Goal: Task Accomplishment & Management: Complete application form

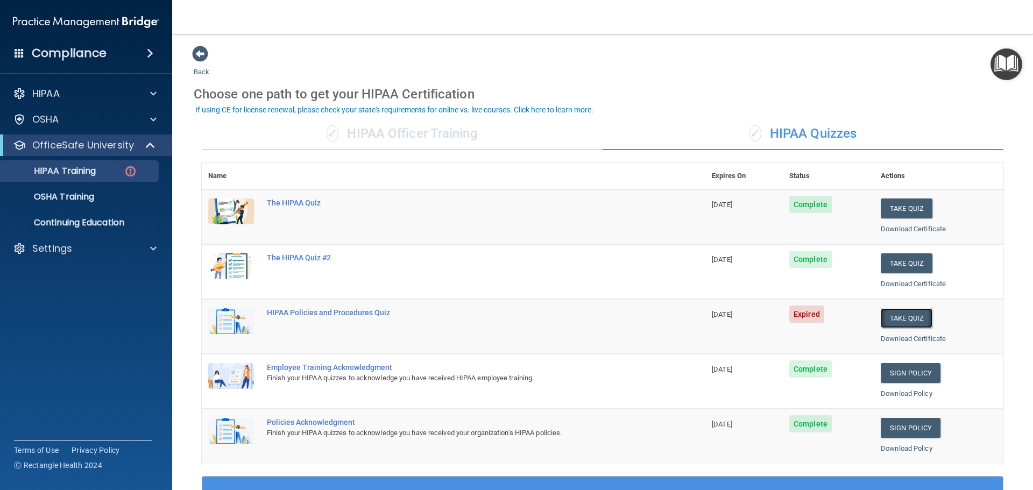
click at [901, 321] on button "Take Quiz" at bounding box center [907, 318] width 52 height 20
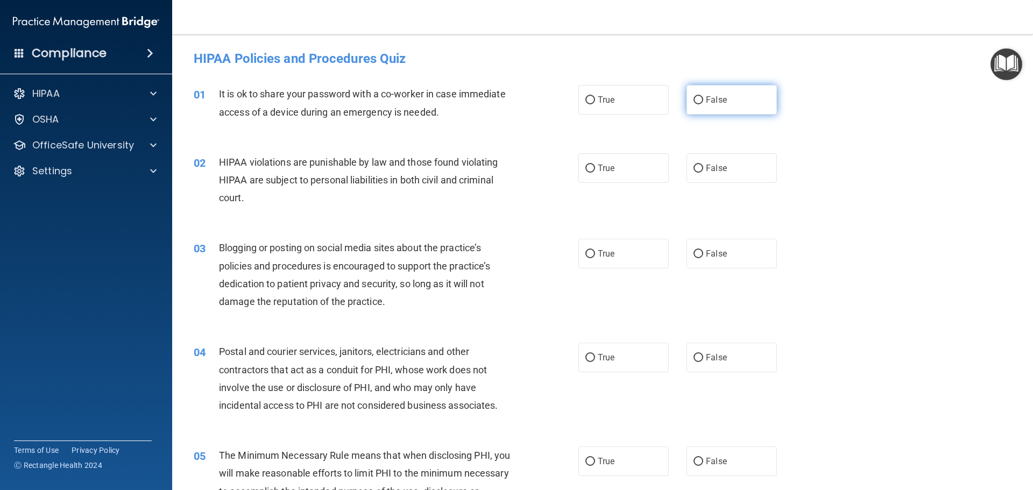
click at [740, 92] on label "False" at bounding box center [732, 100] width 90 height 30
click at [703, 96] on input "False" at bounding box center [699, 100] width 10 height 8
radio input "true"
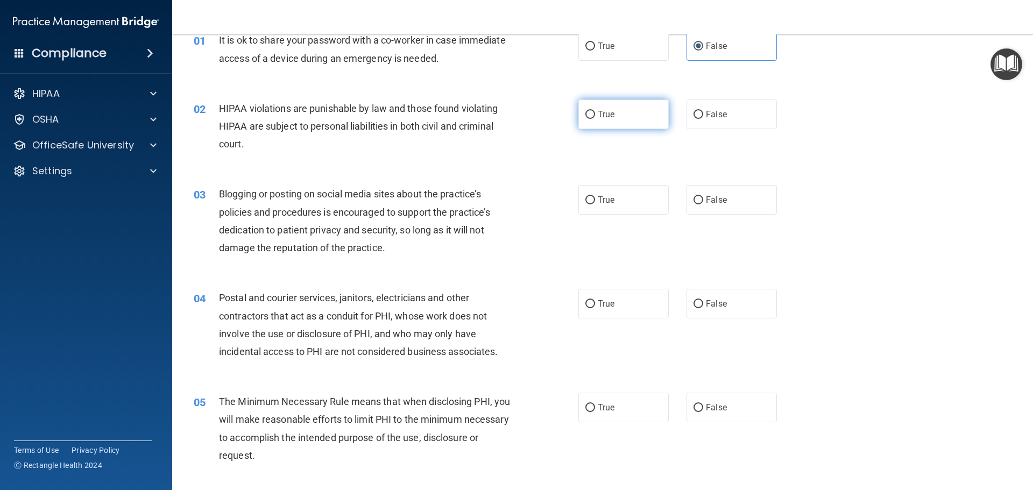
click at [624, 117] on label "True" at bounding box center [623, 115] width 90 height 30
click at [595, 117] on input "True" at bounding box center [590, 115] width 10 height 8
radio input "true"
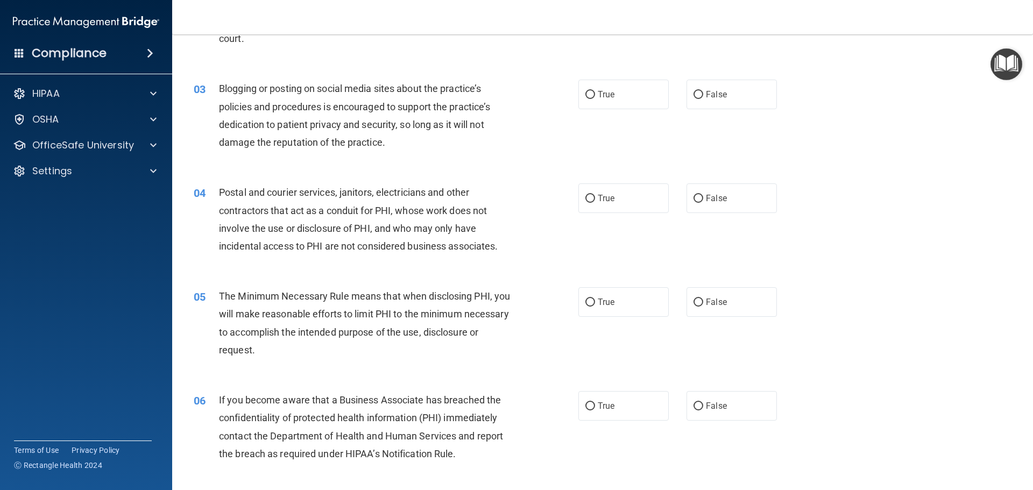
scroll to position [161, 0]
click at [625, 94] on label "True" at bounding box center [623, 92] width 90 height 30
click at [595, 94] on input "True" at bounding box center [590, 93] width 10 height 8
radio input "true"
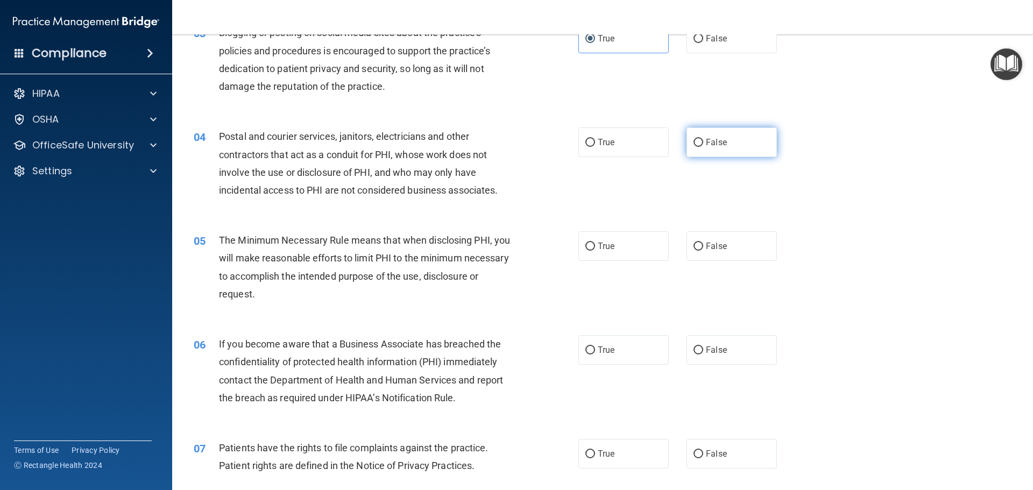
click at [743, 149] on label "False" at bounding box center [732, 143] width 90 height 30
click at [703, 147] on input "False" at bounding box center [699, 143] width 10 height 8
radio input "true"
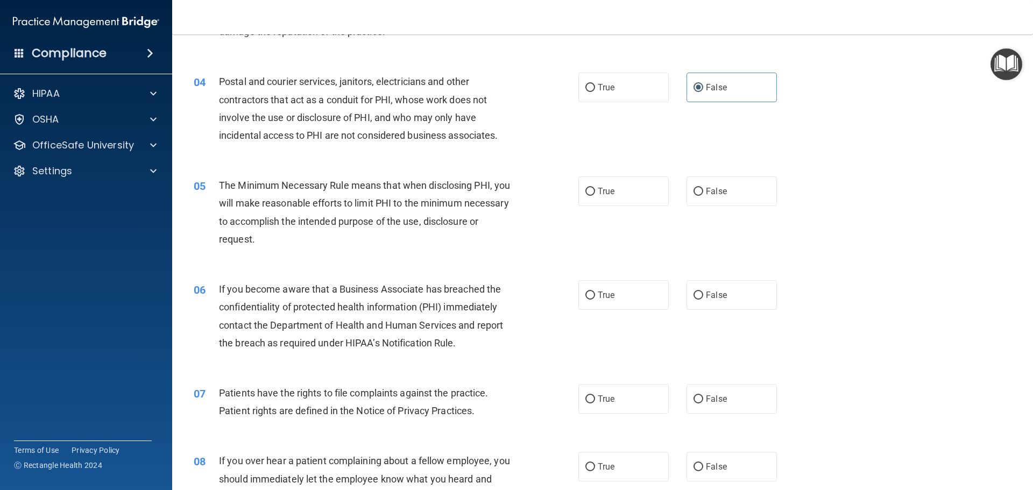
scroll to position [323, 0]
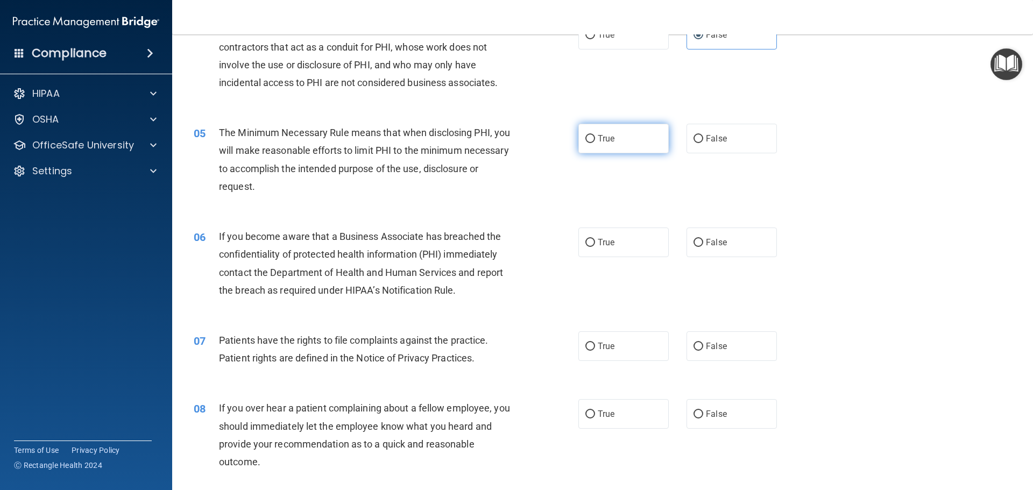
click at [603, 130] on label "True" at bounding box center [623, 139] width 90 height 30
click at [595, 135] on input "True" at bounding box center [590, 139] width 10 height 8
radio input "true"
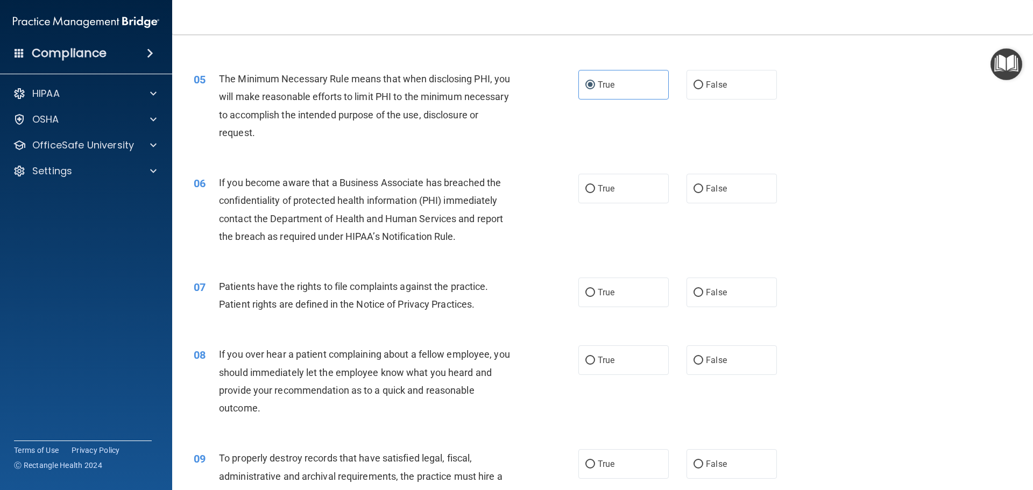
scroll to position [430, 0]
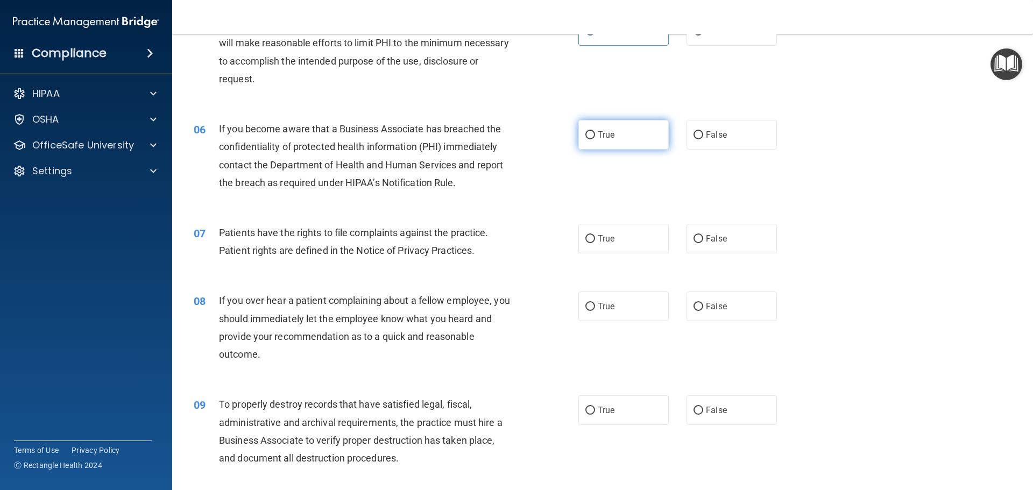
click at [618, 127] on label "True" at bounding box center [623, 135] width 90 height 30
click at [595, 131] on input "True" at bounding box center [590, 135] width 10 height 8
radio input "true"
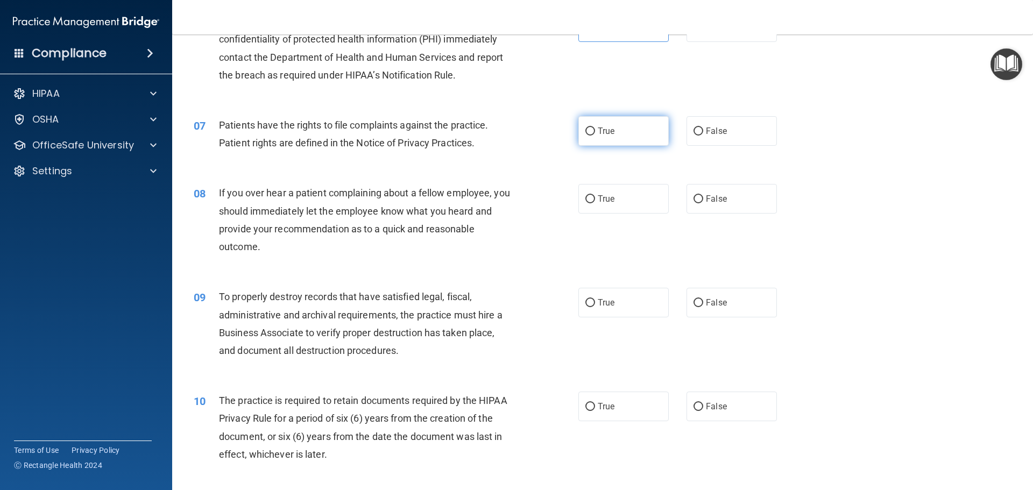
click at [600, 124] on label "True" at bounding box center [623, 131] width 90 height 30
click at [595, 128] on input "True" at bounding box center [590, 132] width 10 height 8
radio input "true"
click at [719, 203] on span "False" at bounding box center [716, 199] width 21 height 10
click at [703, 203] on input "False" at bounding box center [699, 199] width 10 height 8
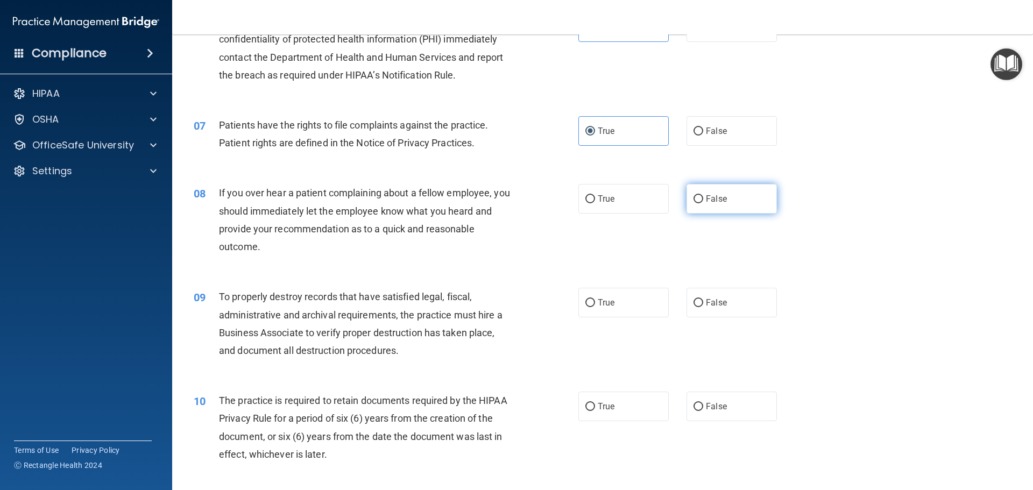
radio input "true"
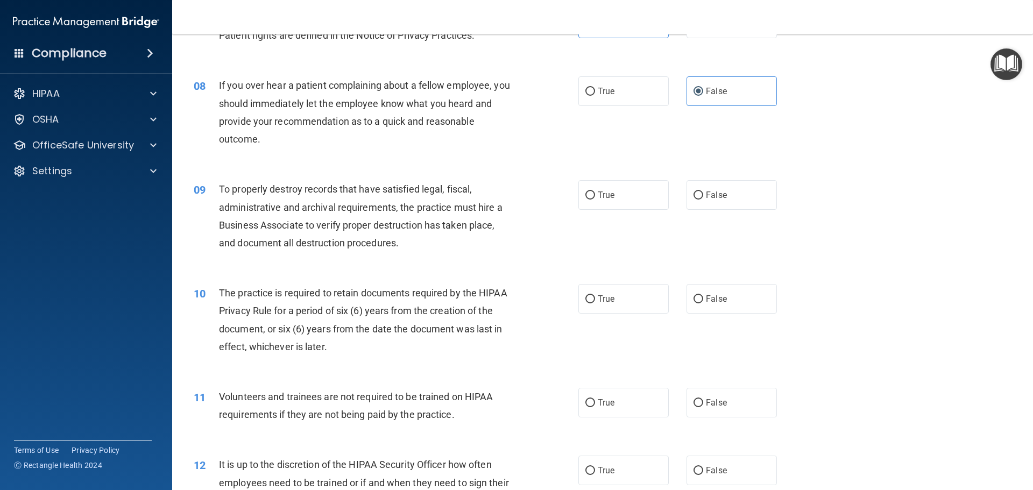
scroll to position [699, 0]
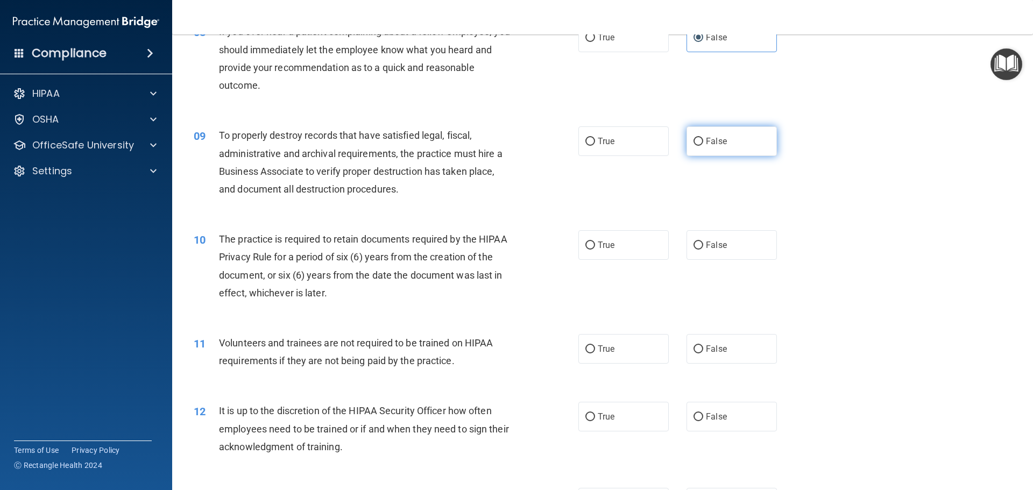
click at [745, 139] on label "False" at bounding box center [732, 141] width 90 height 30
click at [703, 139] on input "False" at bounding box center [699, 142] width 10 height 8
radio input "true"
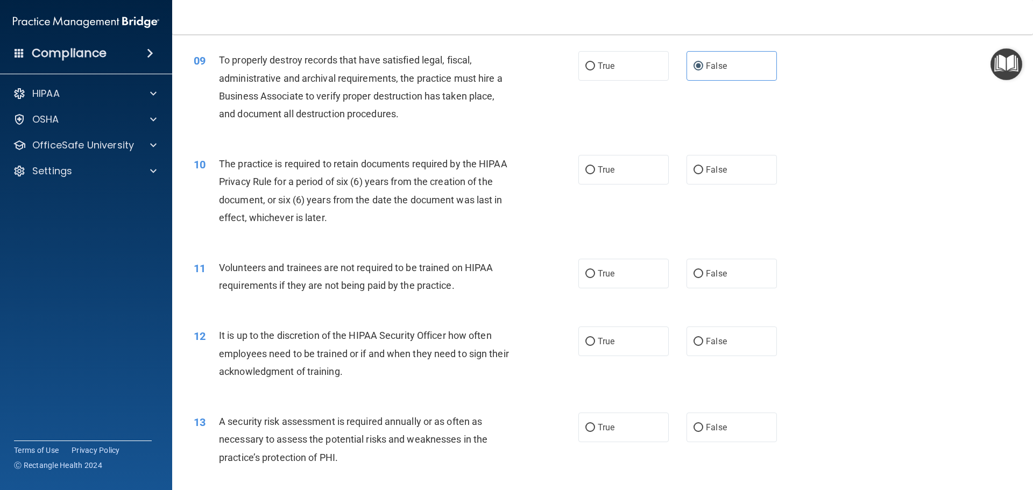
scroll to position [807, 0]
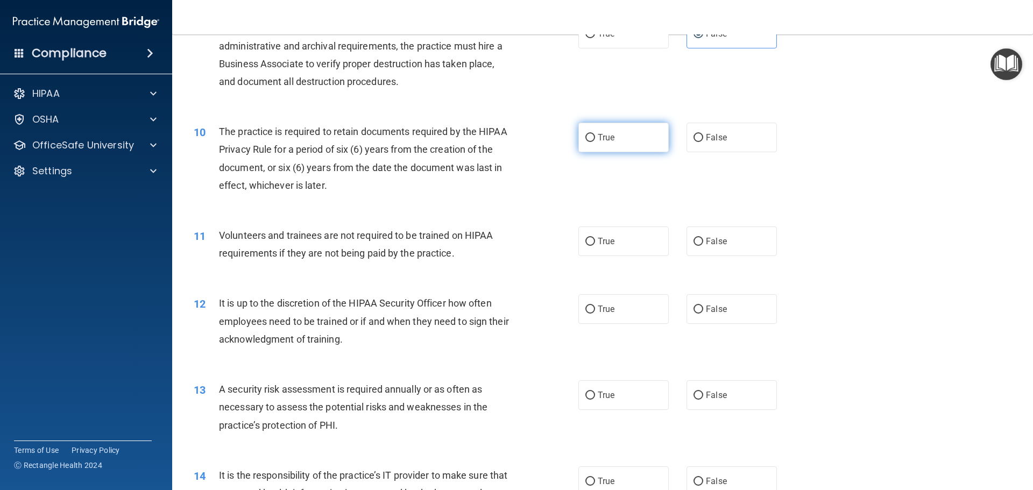
click at [611, 146] on label "True" at bounding box center [623, 138] width 90 height 30
click at [595, 142] on input "True" at bounding box center [590, 138] width 10 height 8
radio input "true"
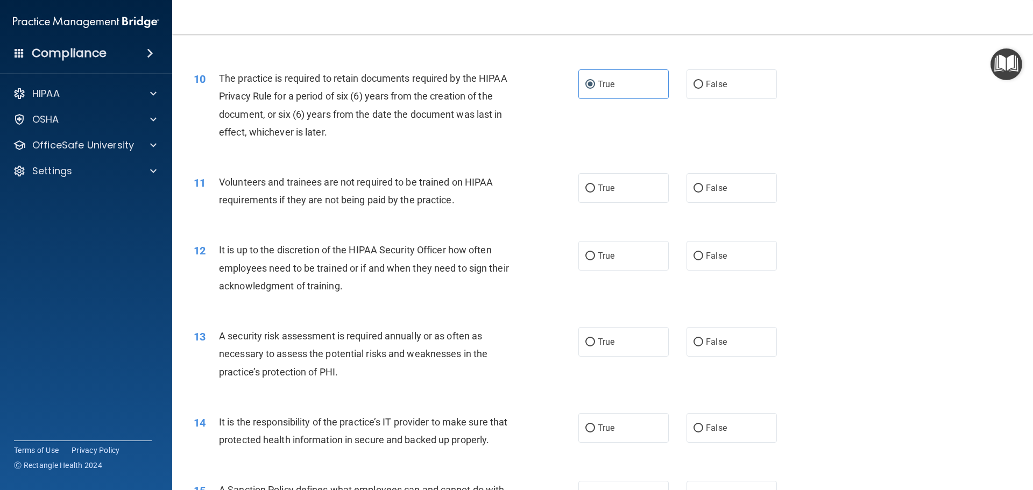
scroll to position [861, 0]
click at [718, 195] on label "False" at bounding box center [732, 188] width 90 height 30
click at [703, 192] on input "False" at bounding box center [699, 188] width 10 height 8
radio input "true"
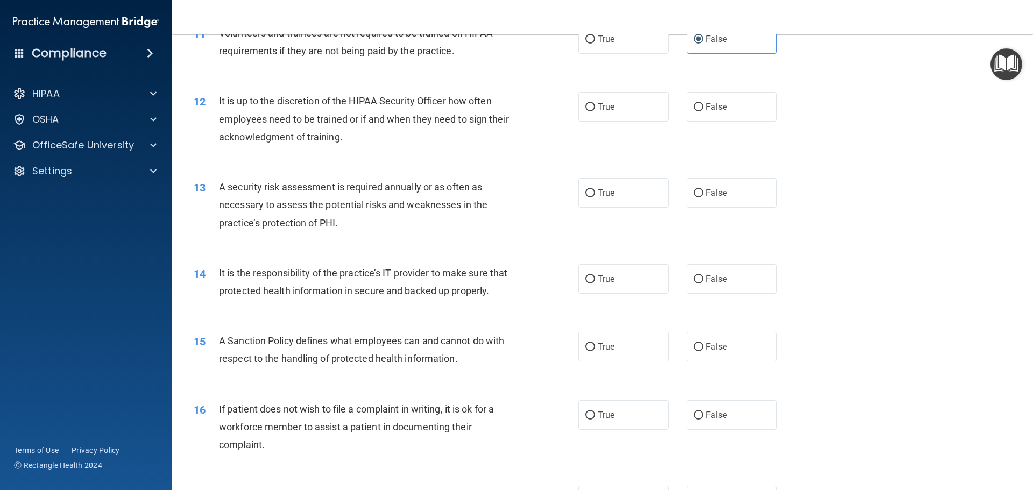
scroll to position [1022, 0]
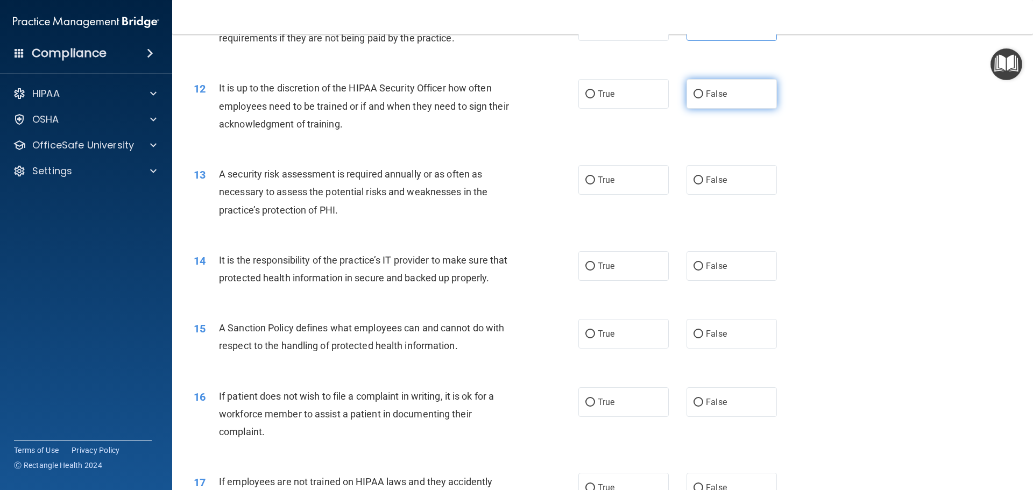
click at [760, 94] on label "False" at bounding box center [732, 94] width 90 height 30
click at [703, 94] on input "False" at bounding box center [699, 94] width 10 height 8
radio input "true"
drag, startPoint x: 611, startPoint y: 184, endPoint x: 599, endPoint y: 184, distance: 11.8
click at [611, 184] on label "True" at bounding box center [623, 180] width 90 height 30
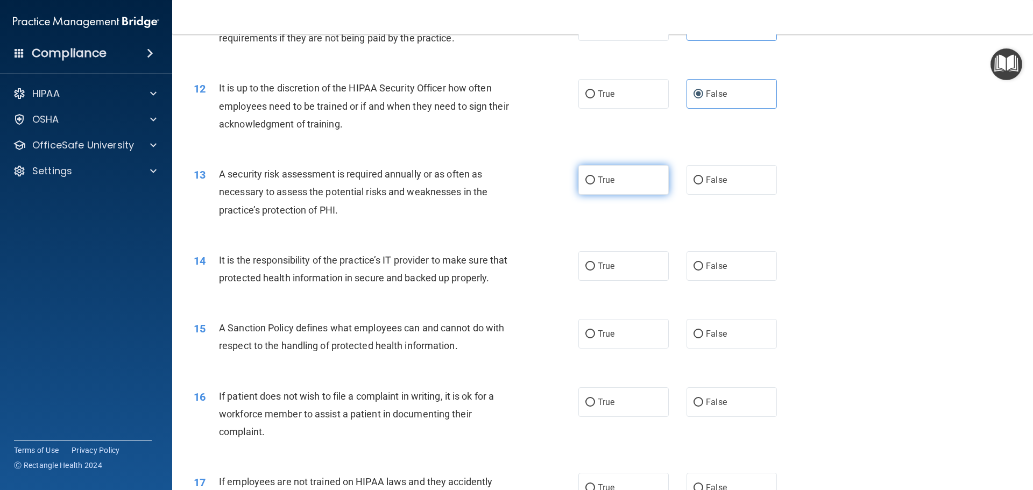
click at [595, 184] on input "True" at bounding box center [590, 180] width 10 height 8
radio input "true"
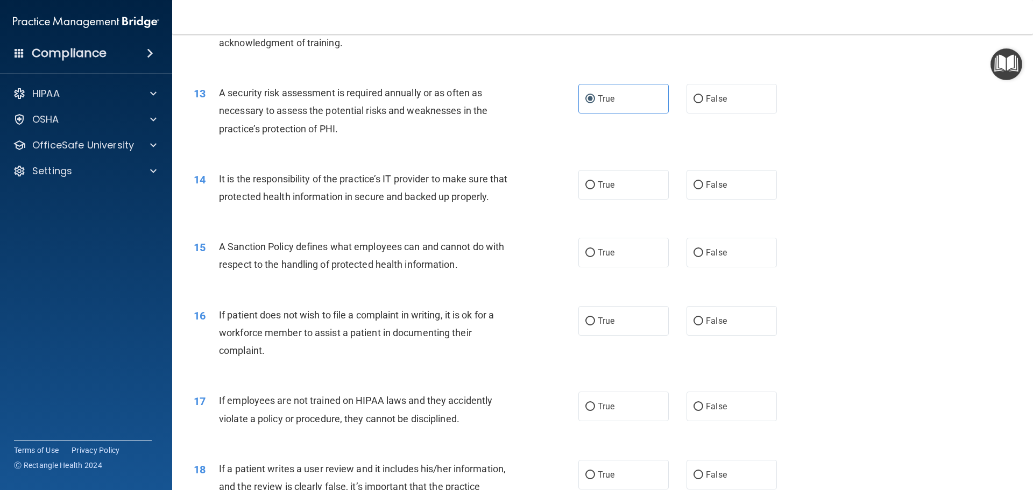
scroll to position [1130, 0]
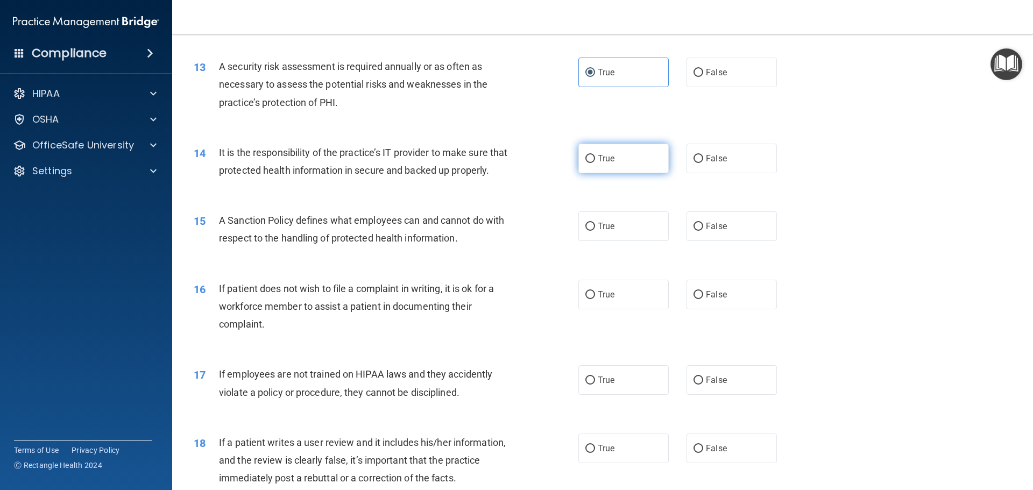
click at [607, 167] on label "True" at bounding box center [623, 159] width 90 height 30
click at [595, 163] on input "True" at bounding box center [590, 159] width 10 height 8
radio input "true"
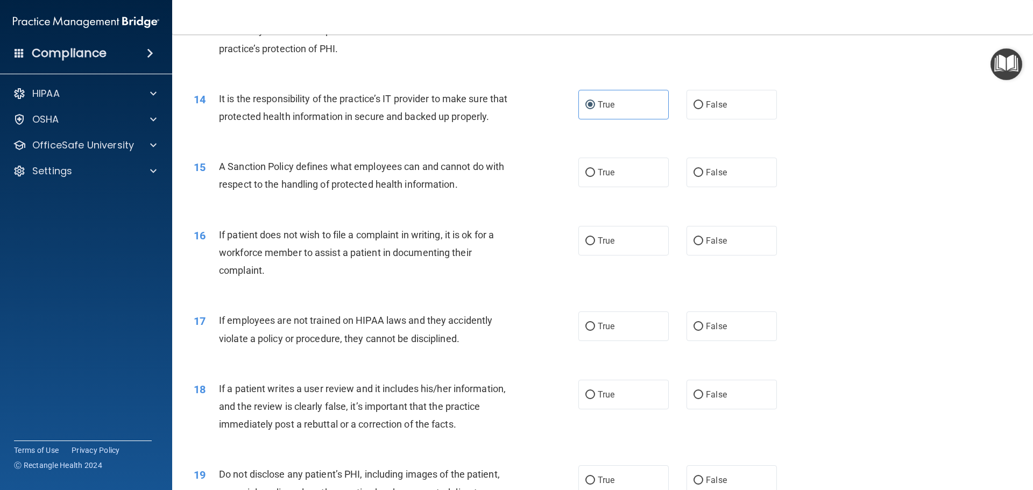
scroll to position [1238, 0]
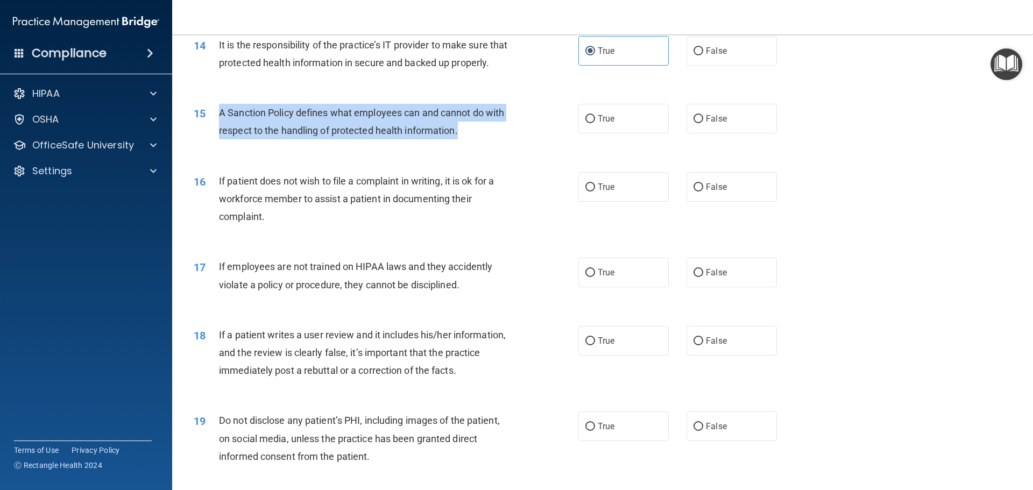
drag, startPoint x: 220, startPoint y: 132, endPoint x: 464, endPoint y: 151, distance: 244.5
click at [464, 139] on div "A Sanction Policy defines what employees can and cannot do with respect to the …" at bounding box center [369, 122] width 301 height 36
copy span "A Sanction Policy defines what employees can and cannot do with respect to the …"
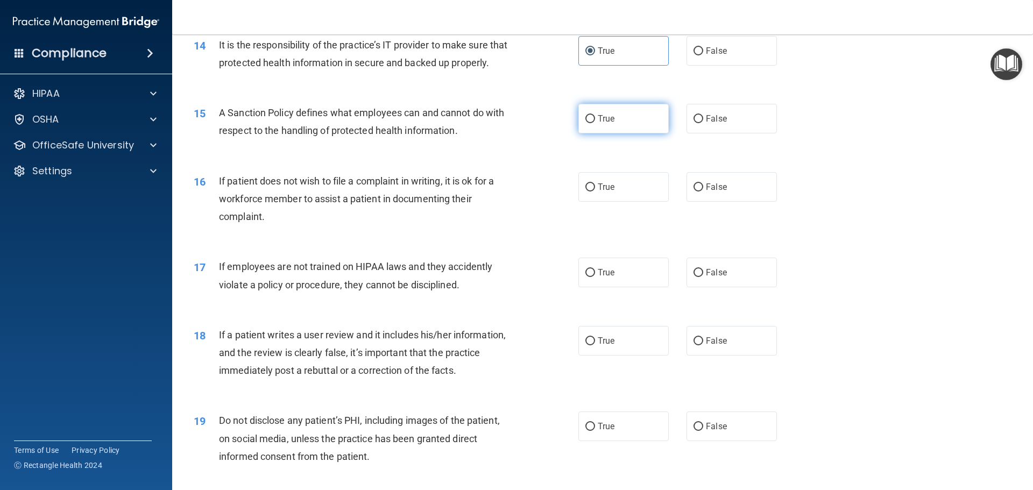
click at [620, 128] on label "True" at bounding box center [623, 119] width 90 height 30
click at [595, 123] on input "True" at bounding box center [590, 119] width 10 height 8
radio input "true"
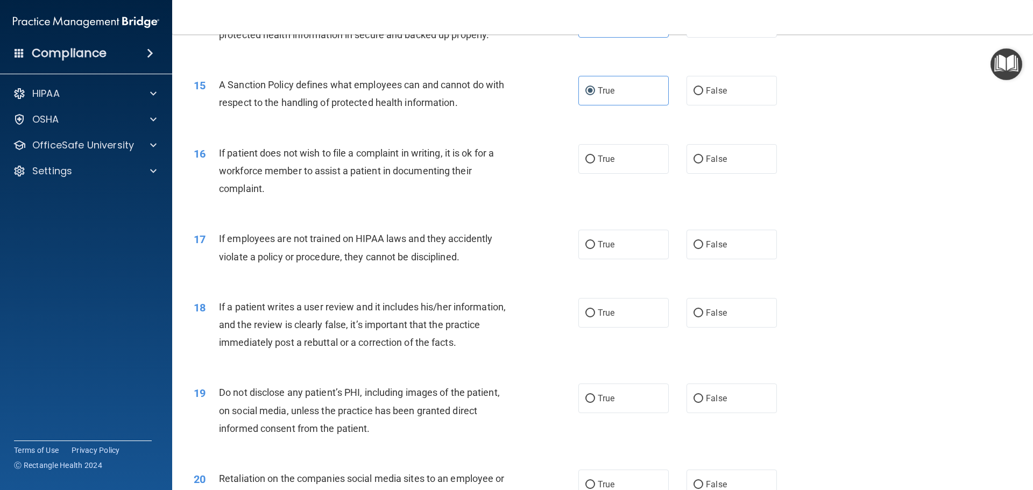
scroll to position [1291, 0]
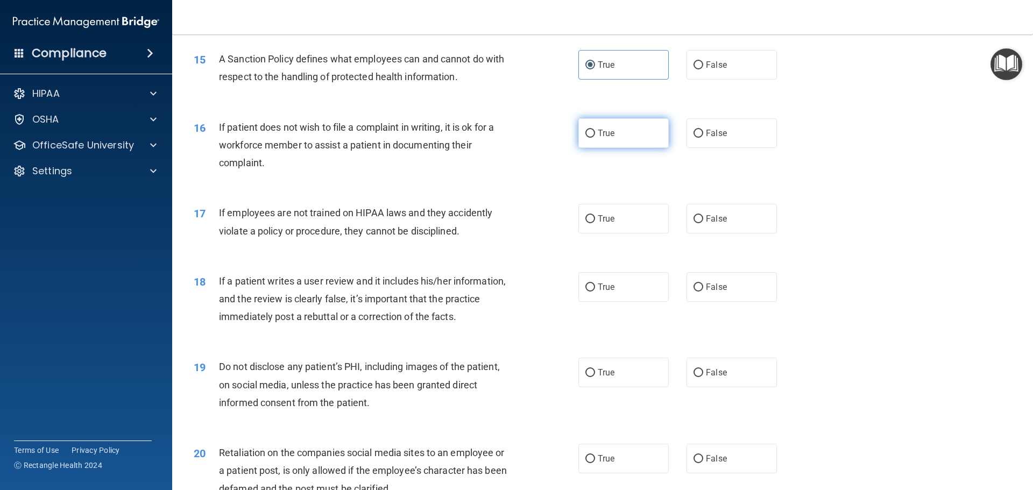
click at [613, 148] on label "True" at bounding box center [623, 133] width 90 height 30
click at [595, 138] on input "True" at bounding box center [590, 134] width 10 height 8
radio input "true"
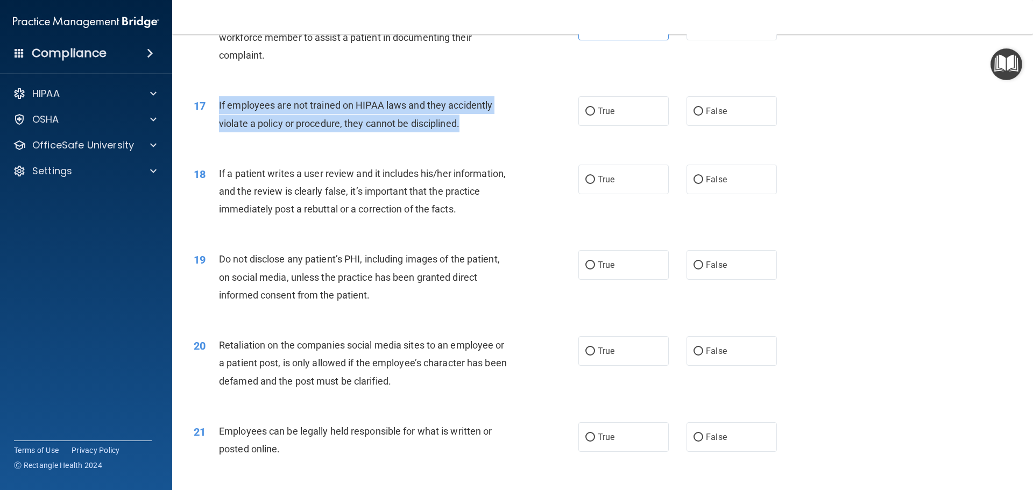
drag, startPoint x: 467, startPoint y: 145, endPoint x: 208, endPoint y: 116, distance: 261.0
click at [208, 116] on div "17 If employees are not trained on HIPAA laws and they accidently violate a pol…" at bounding box center [386, 116] width 417 height 41
copy div "If employees are not trained on HIPAA laws and they accidently violate a policy…"
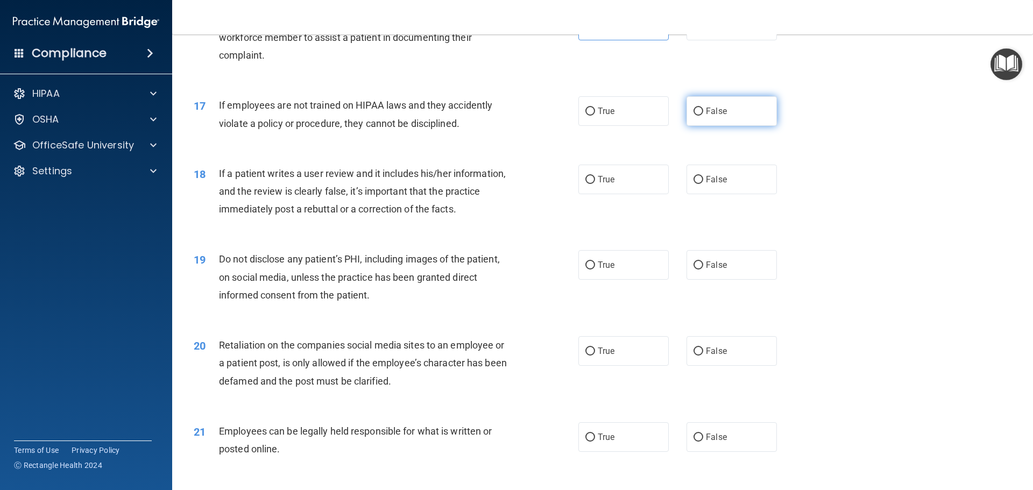
click at [717, 121] on label "False" at bounding box center [732, 111] width 90 height 30
click at [703, 116] on input "False" at bounding box center [699, 112] width 10 height 8
radio input "true"
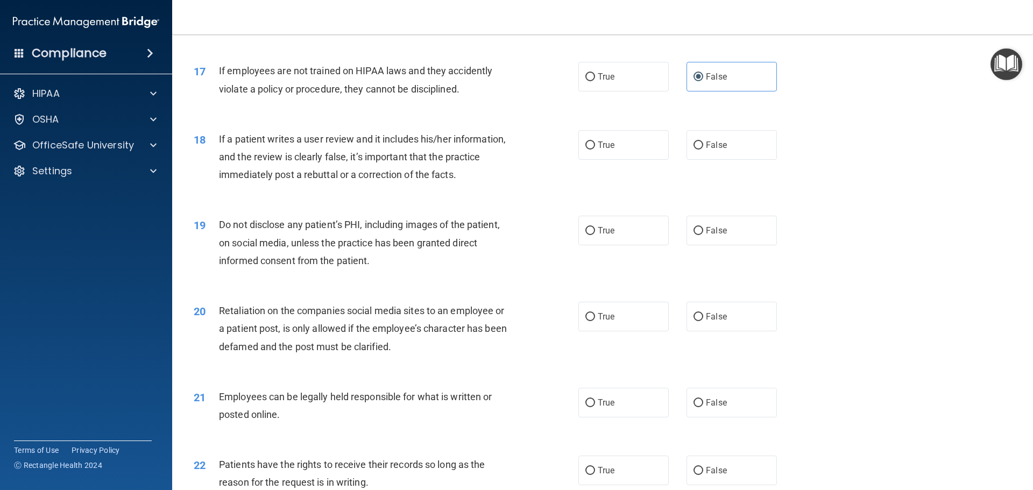
scroll to position [1453, 0]
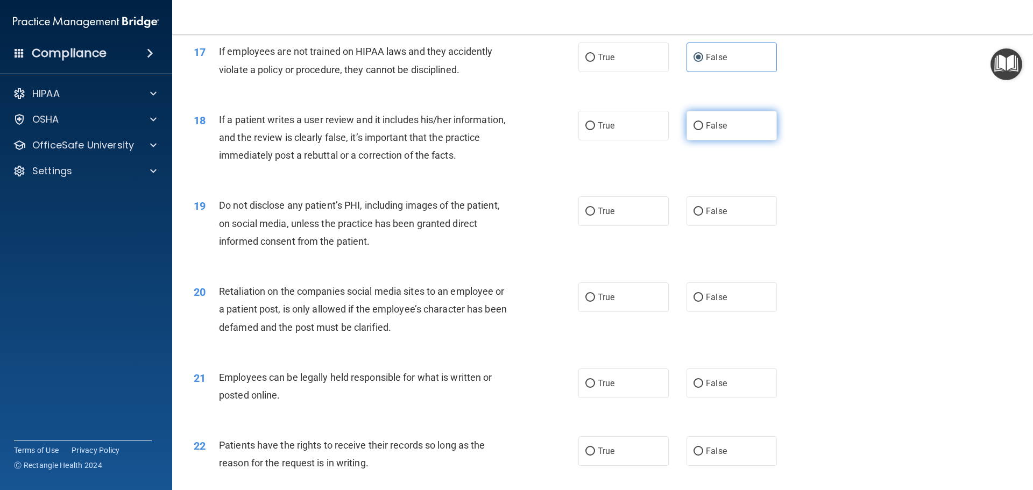
click at [744, 140] on label "False" at bounding box center [732, 126] width 90 height 30
click at [703, 130] on input "False" at bounding box center [699, 126] width 10 height 8
radio input "true"
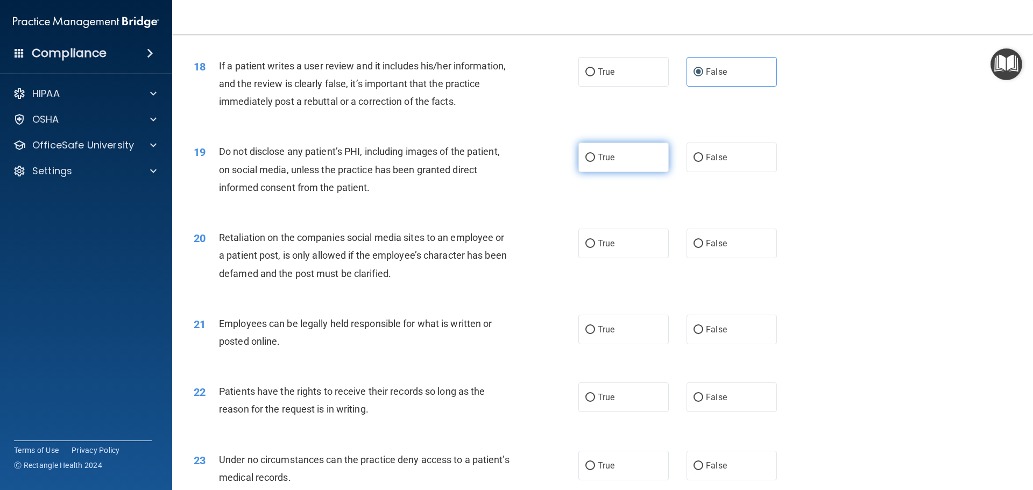
click at [595, 168] on label "True" at bounding box center [623, 158] width 90 height 30
click at [595, 162] on input "True" at bounding box center [590, 158] width 10 height 8
radio input "true"
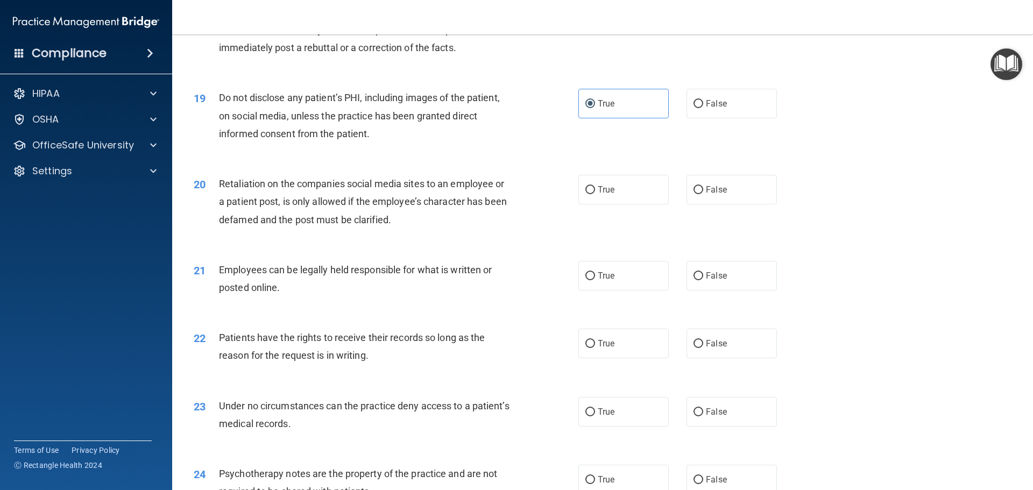
scroll to position [1614, 0]
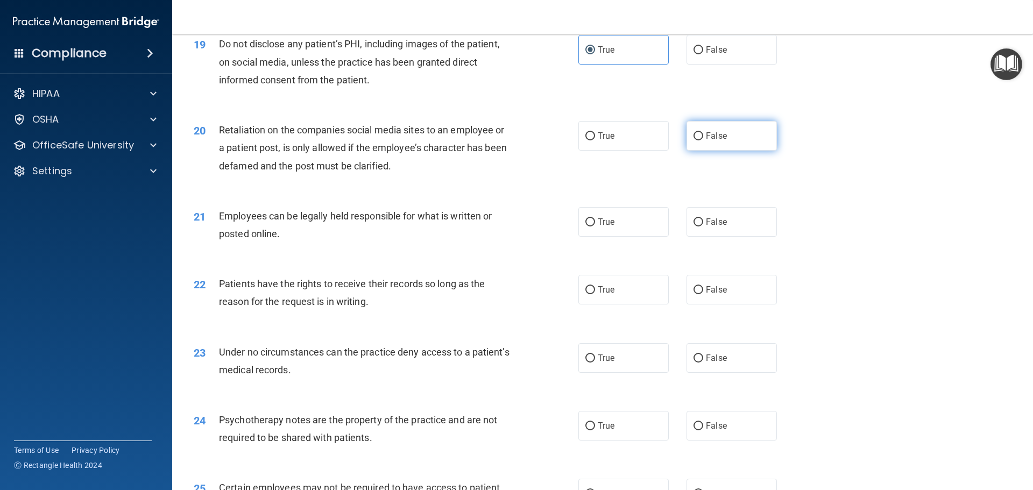
click at [731, 151] on label "False" at bounding box center [732, 136] width 90 height 30
click at [703, 140] on input "False" at bounding box center [699, 136] width 10 height 8
radio input "true"
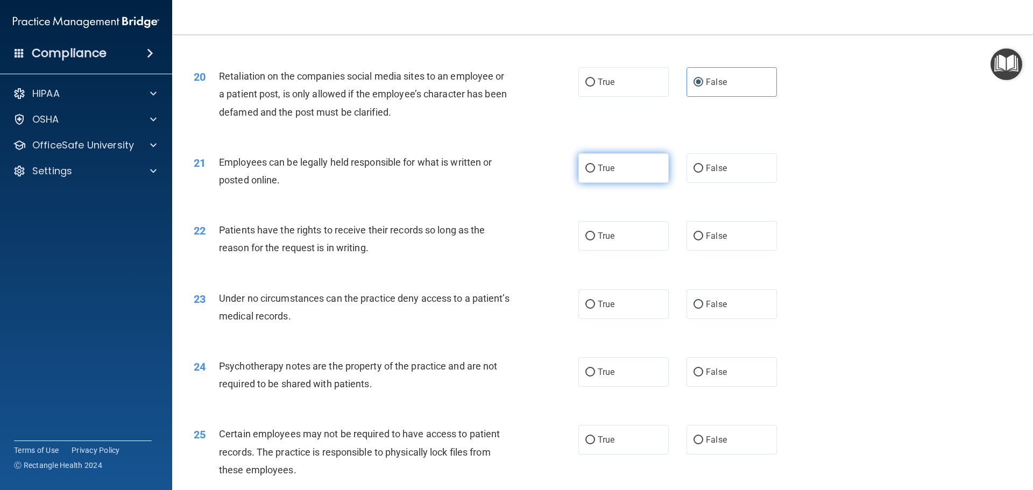
click at [608, 183] on label "True" at bounding box center [623, 168] width 90 height 30
click at [595, 173] on input "True" at bounding box center [590, 169] width 10 height 8
radio input "true"
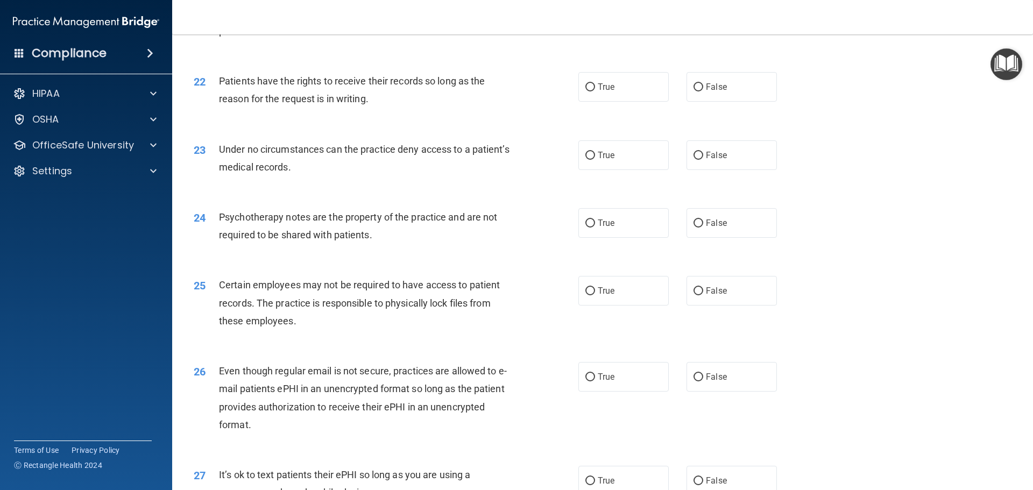
scroll to position [1829, 0]
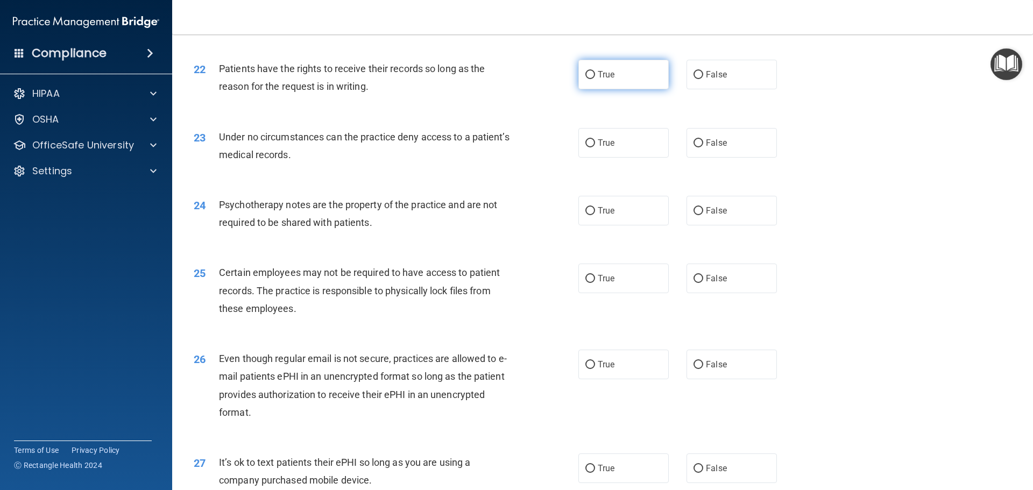
click at [604, 80] on span "True" at bounding box center [606, 74] width 17 height 10
click at [595, 79] on input "True" at bounding box center [590, 75] width 10 height 8
radio input "true"
click at [628, 158] on label "True" at bounding box center [623, 143] width 90 height 30
click at [595, 147] on input "True" at bounding box center [590, 143] width 10 height 8
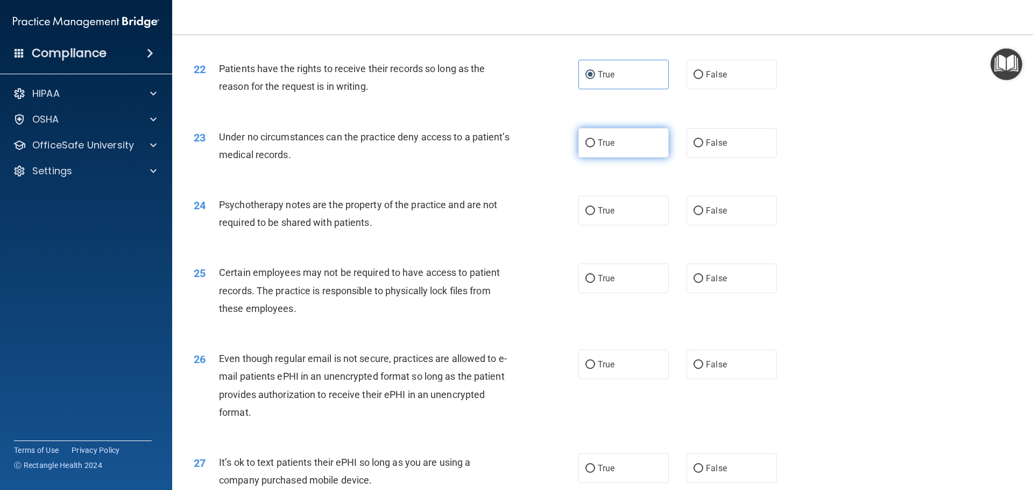
radio input "true"
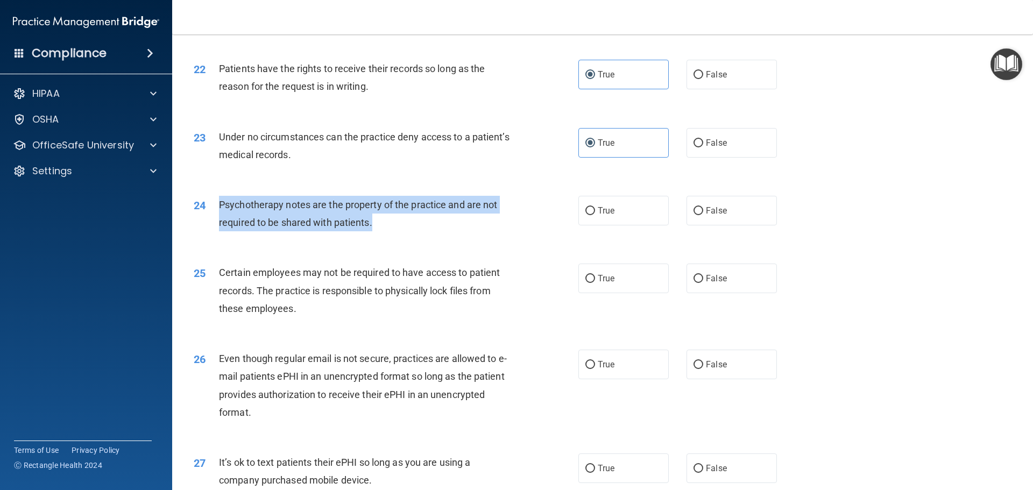
drag, startPoint x: 382, startPoint y: 242, endPoint x: 218, endPoint y: 217, distance: 165.5
click at [219, 217] on div "Psychotherapy notes are the property of the practice and are not required to be…" at bounding box center [369, 214] width 301 height 36
copy span "Psychotherapy notes are the property of the practice and are not required to be…"
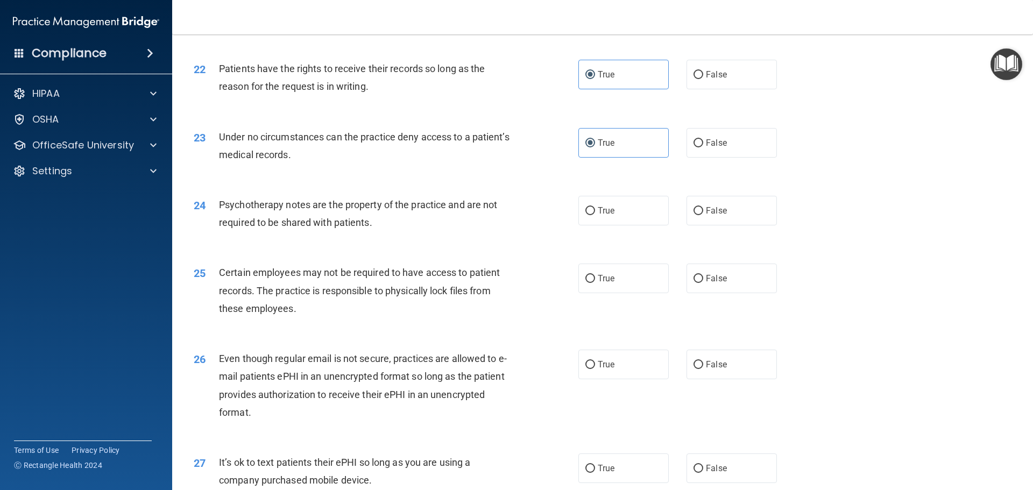
click at [465, 250] on div "24 Psychotherapy notes are the property of the practice and are not required to…" at bounding box center [603, 216] width 834 height 68
click at [644, 225] on label "True" at bounding box center [623, 211] width 90 height 30
click at [595, 215] on input "True" at bounding box center [590, 211] width 10 height 8
radio input "true"
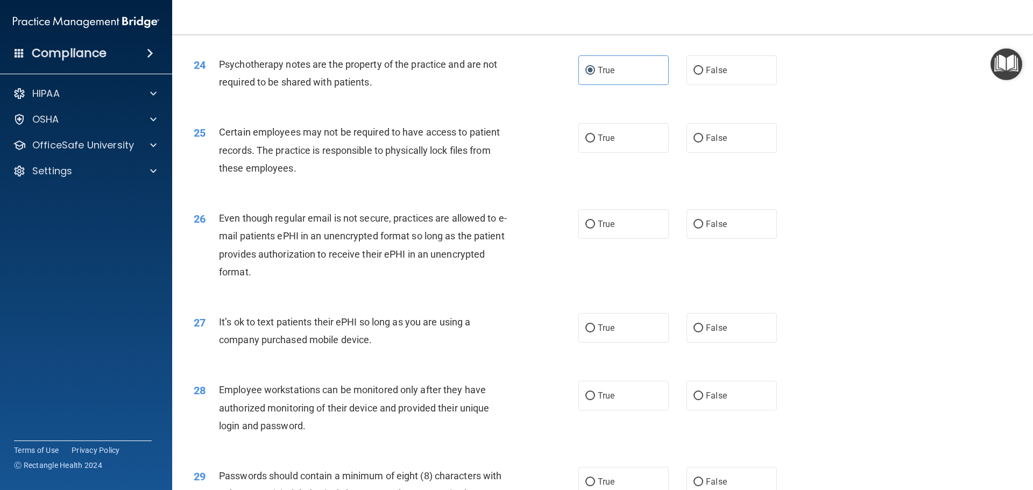
scroll to position [1991, 0]
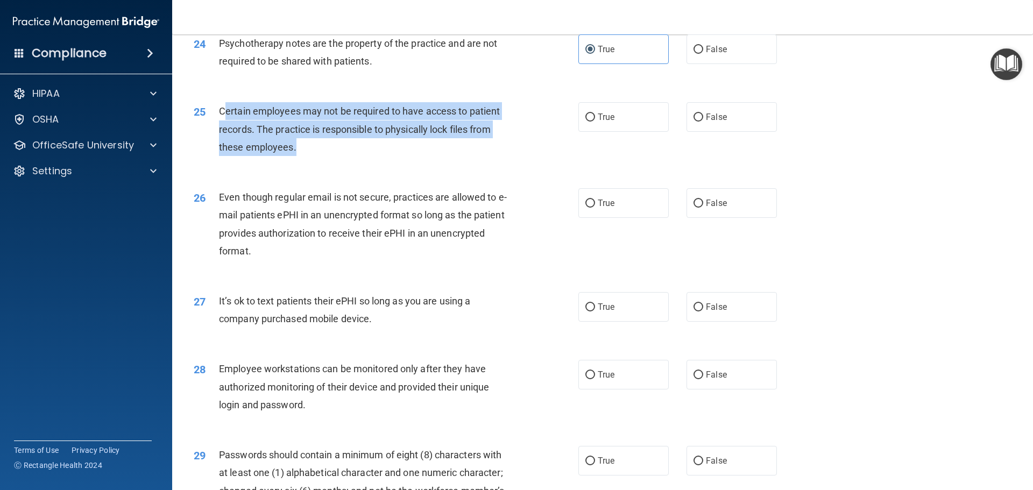
drag, startPoint x: 284, startPoint y: 160, endPoint x: 223, endPoint y: 126, distance: 70.1
click at [223, 126] on div "Certain employees may not be required to have access to patient records. The pr…" at bounding box center [369, 129] width 301 height 54
click at [308, 156] on div "Certain employees may not be required to have access to patient records. The pr…" at bounding box center [369, 129] width 301 height 54
drag, startPoint x: 315, startPoint y: 167, endPoint x: 213, endPoint y: 117, distance: 113.8
click at [213, 117] on div "25 Certain employees may not be required to have access to patient records. The…" at bounding box center [603, 132] width 834 height 86
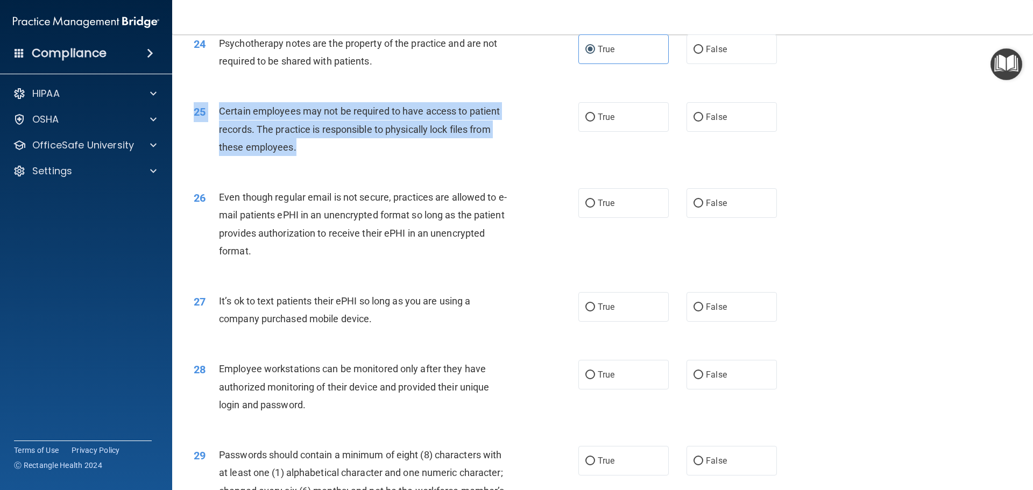
click at [287, 156] on div "Certain employees may not be required to have access to patient records. The pr…" at bounding box center [369, 129] width 301 height 54
drag, startPoint x: 300, startPoint y: 165, endPoint x: 219, endPoint y: 129, distance: 88.4
click at [219, 129] on div "Certain employees may not be required to have access to patient records. The pr…" at bounding box center [369, 129] width 301 height 54
copy span "Certain employees may not be required to have access to patient records. The pr…"
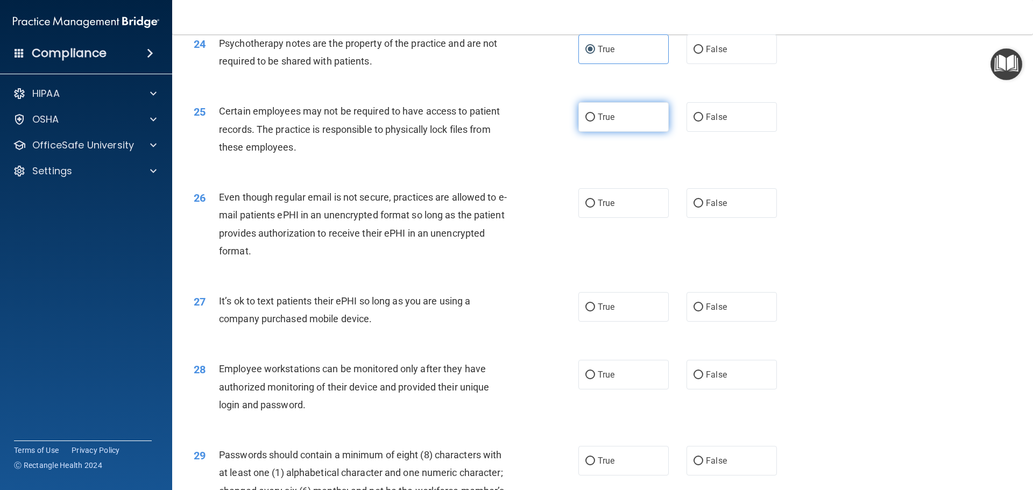
click at [605, 132] on label "True" at bounding box center [623, 117] width 90 height 30
click at [595, 122] on input "True" at bounding box center [590, 118] width 10 height 8
radio input "true"
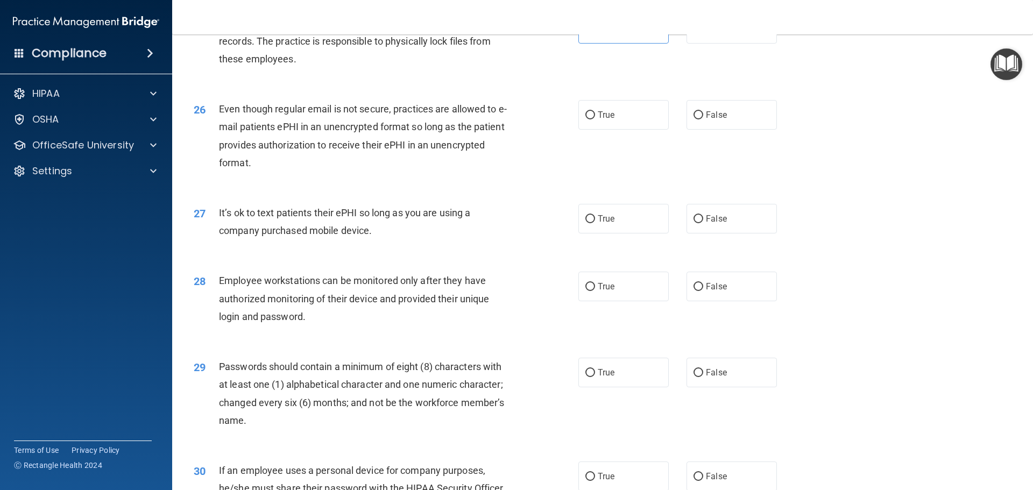
scroll to position [2098, 0]
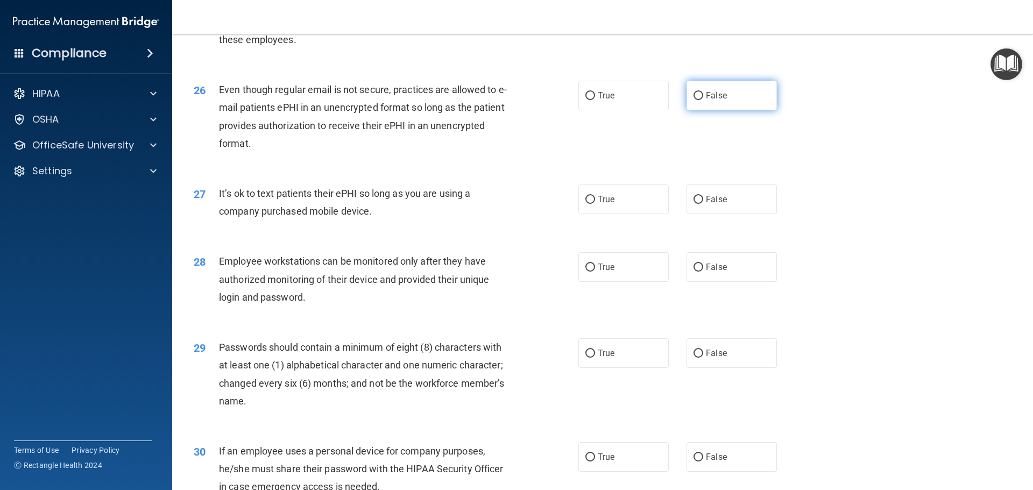
click at [719, 101] on span "False" at bounding box center [716, 95] width 21 height 10
click at [703, 100] on input "False" at bounding box center [699, 96] width 10 height 8
radio input "true"
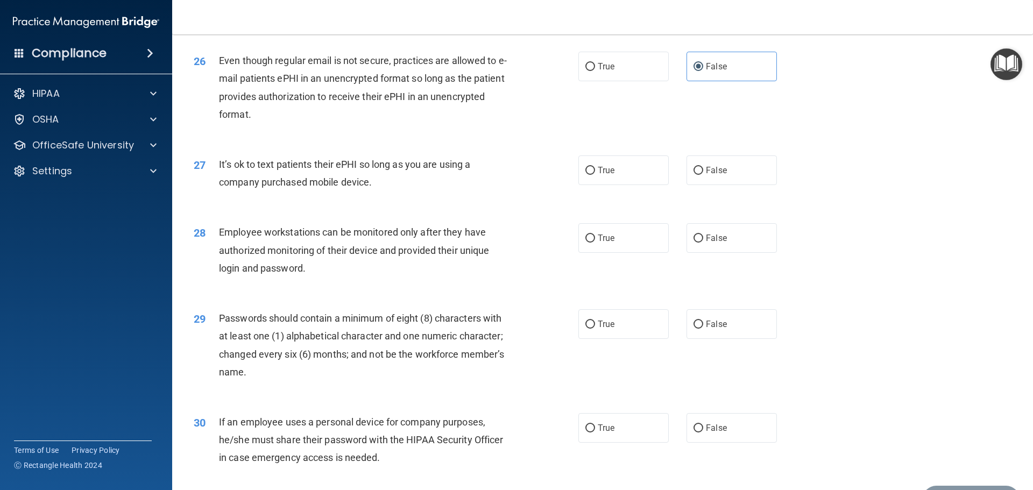
scroll to position [2206, 0]
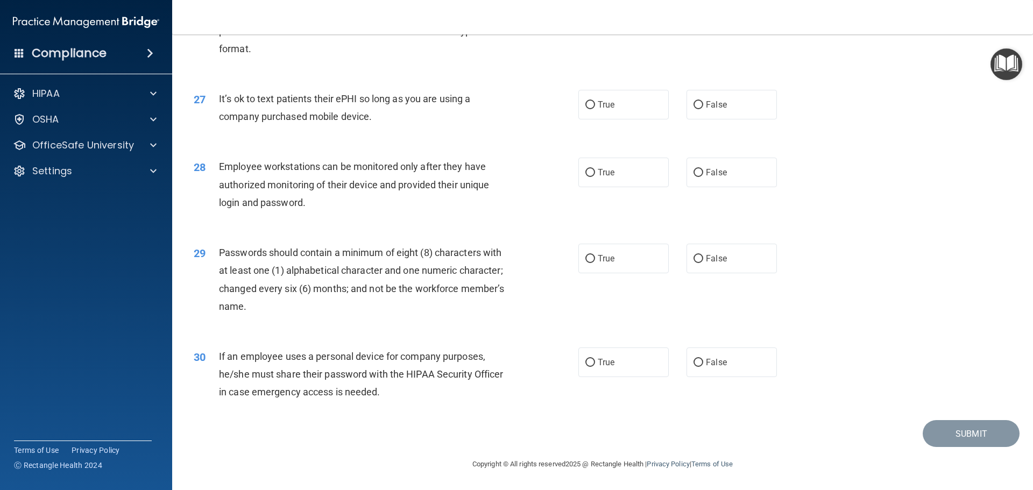
drag, startPoint x: 415, startPoint y: 129, endPoint x: 213, endPoint y: 102, distance: 204.1
click at [213, 102] on div "27 It’s ok to text patients their ePHI so long as you are using a company purch…" at bounding box center [386, 110] width 417 height 41
copy div "It’s ok to text patients their ePHI so long as you are using a company purchase…"
click at [589, 109] on input "True" at bounding box center [590, 105] width 10 height 8
radio input "true"
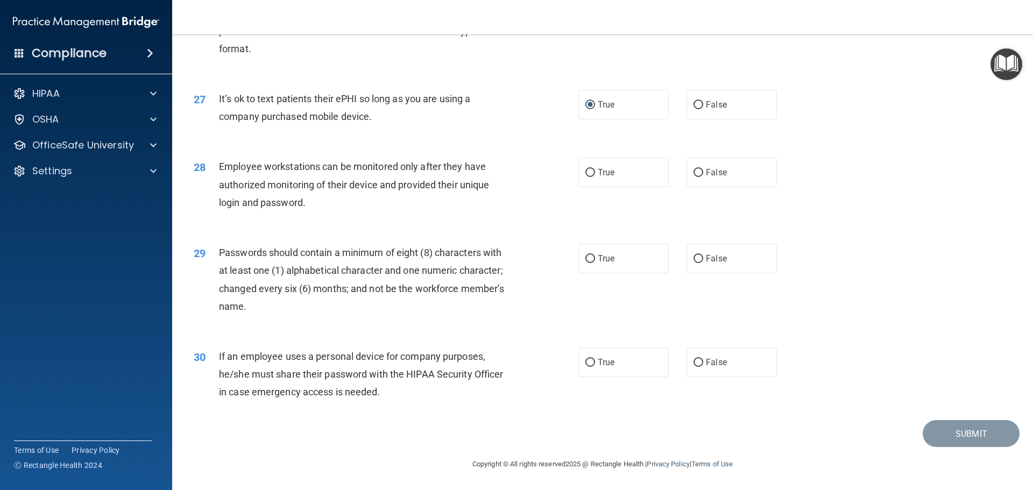
click at [537, 95] on div "27 It’s ok to text patients their ePHI so long as you are using a company purch…" at bounding box center [386, 110] width 417 height 41
click at [743, 181] on label "False" at bounding box center [732, 173] width 90 height 30
click at [703, 177] on input "False" at bounding box center [699, 173] width 10 height 8
radio input "true"
click at [613, 260] on label "True" at bounding box center [623, 259] width 90 height 30
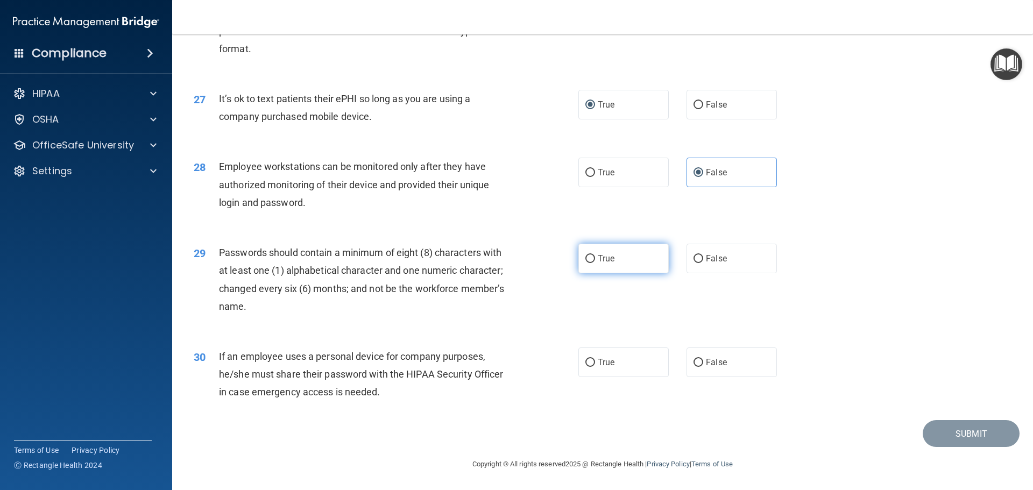
click at [595, 260] on input "True" at bounding box center [590, 259] width 10 height 8
radio input "true"
drag, startPoint x: 396, startPoint y: 385, endPoint x: 389, endPoint y: 387, distance: 7.3
click at [389, 387] on div "If an employee uses a personal device for company purposes, he/she must share t…" at bounding box center [369, 375] width 301 height 54
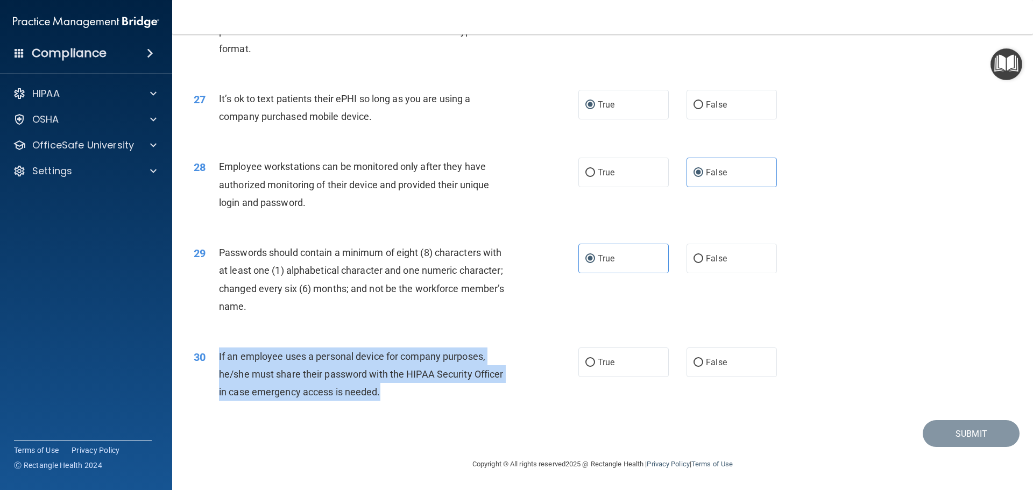
drag, startPoint x: 391, startPoint y: 398, endPoint x: 218, endPoint y: 364, distance: 175.6
click at [219, 364] on div "If an employee uses a personal device for company purposes, he/she must share t…" at bounding box center [369, 375] width 301 height 54
copy span "If an employee uses a personal device for company purposes, he/she must share t…"
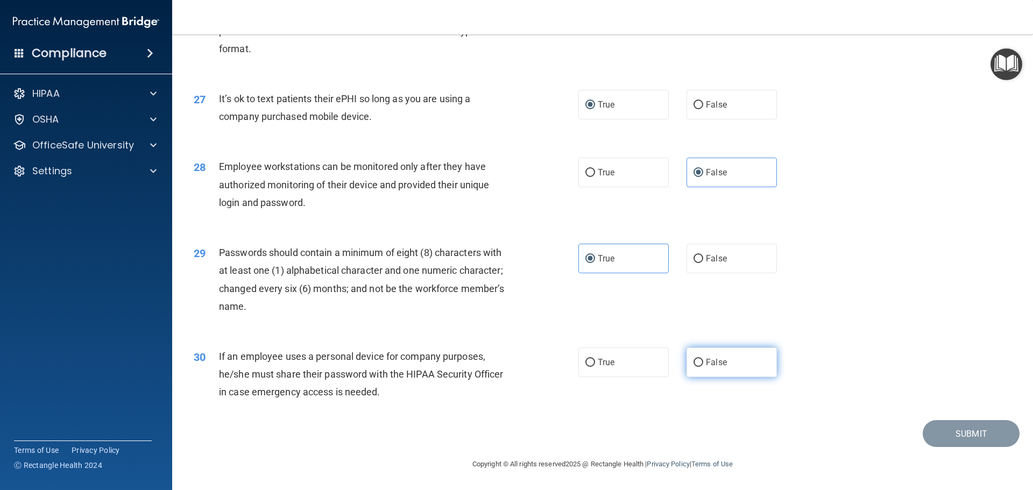
click at [711, 366] on span "False" at bounding box center [716, 362] width 21 height 10
click at [703, 366] on input "False" at bounding box center [699, 363] width 10 height 8
radio input "true"
click at [946, 420] on div "30 If an employee uses a personal device for company purposes, he/she must shar…" at bounding box center [603, 377] width 834 height 86
click at [948, 426] on button "Submit" at bounding box center [971, 433] width 97 height 27
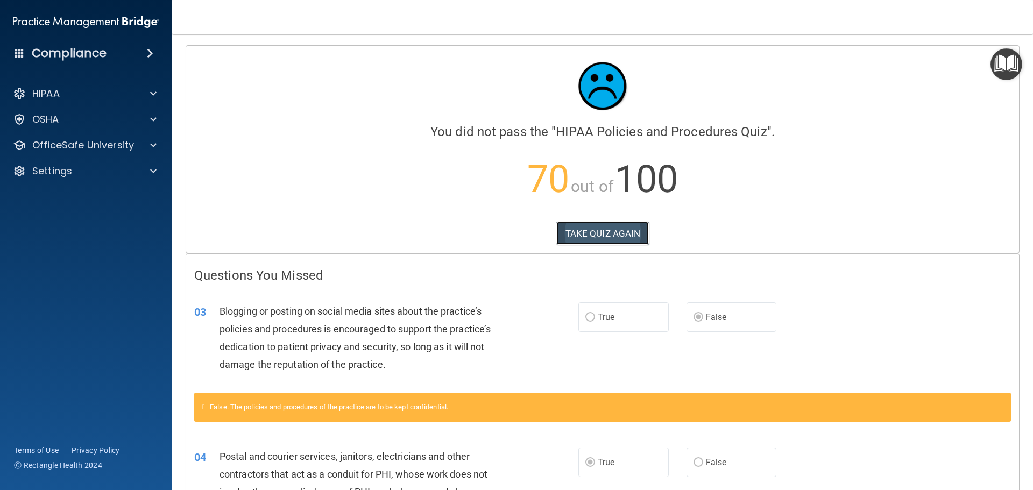
click at [581, 229] on button "TAKE QUIZ AGAIN" at bounding box center [602, 234] width 93 height 24
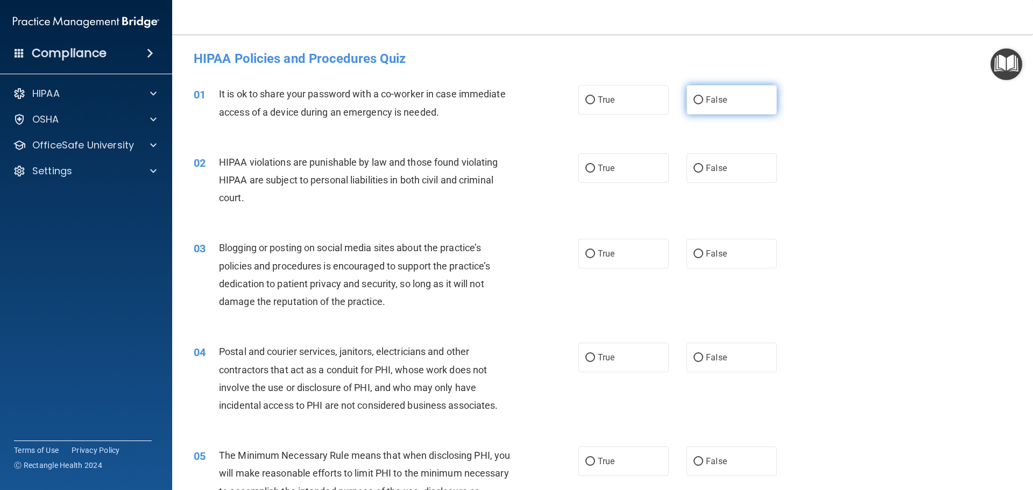
click at [743, 100] on label "False" at bounding box center [732, 100] width 90 height 30
click at [703, 100] on input "False" at bounding box center [699, 100] width 10 height 8
radio input "true"
click at [611, 159] on label "True" at bounding box center [623, 168] width 90 height 30
click at [595, 165] on input "True" at bounding box center [590, 169] width 10 height 8
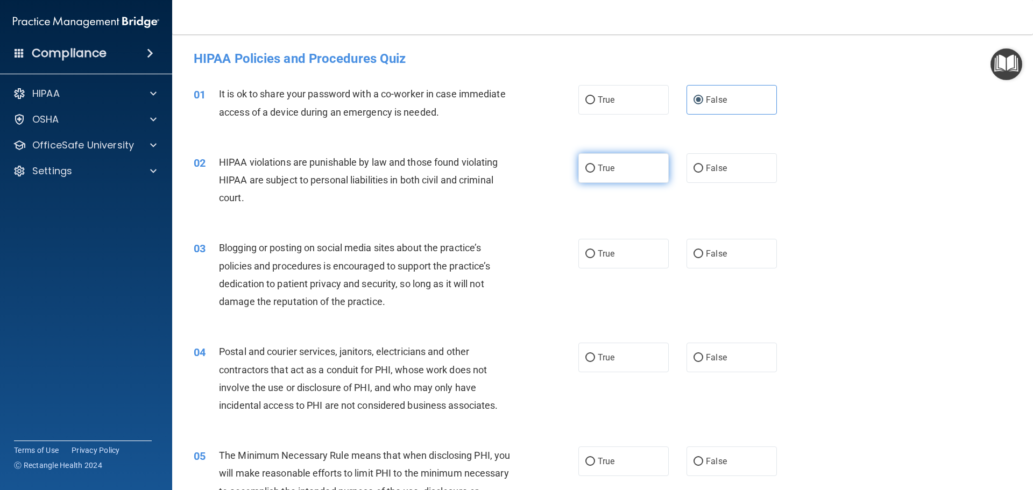
radio input "true"
click at [724, 252] on label "False" at bounding box center [732, 254] width 90 height 30
click at [703, 252] on input "False" at bounding box center [699, 254] width 10 height 8
radio input "true"
click at [593, 251] on label "True" at bounding box center [623, 254] width 90 height 30
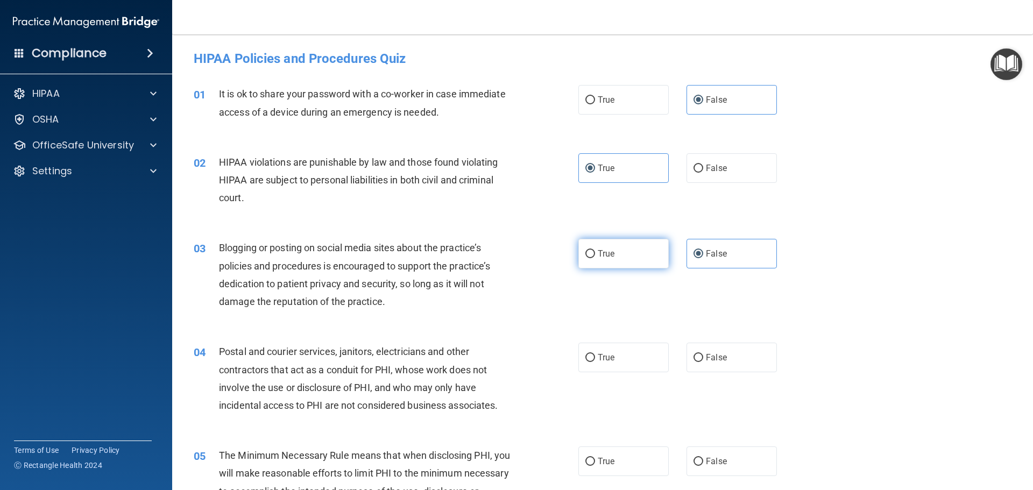
click at [593, 251] on input "True" at bounding box center [590, 254] width 10 height 8
radio input "true"
click at [706, 251] on span "False" at bounding box center [716, 254] width 21 height 10
click at [703, 251] on input "False" at bounding box center [699, 254] width 10 height 8
radio input "true"
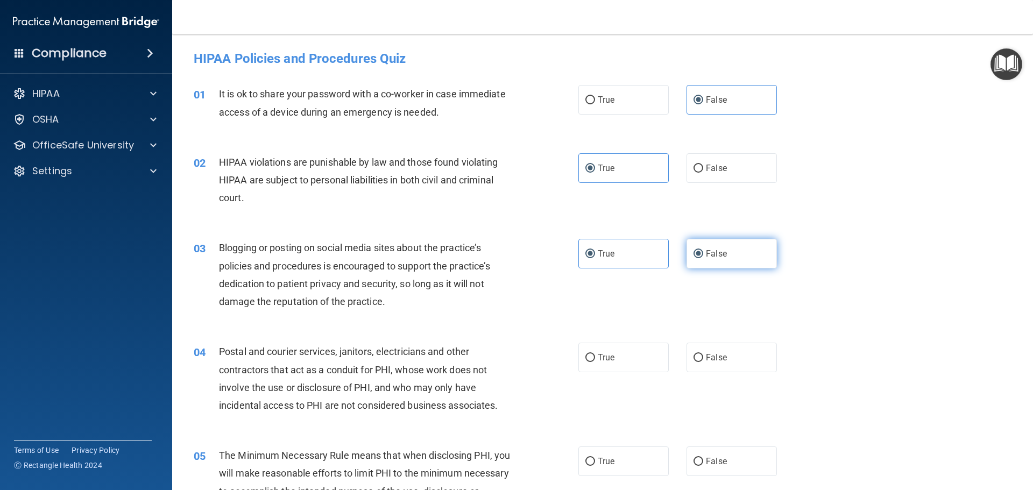
radio input "false"
click at [623, 353] on label "True" at bounding box center [623, 358] width 90 height 30
click at [595, 354] on input "True" at bounding box center [590, 358] width 10 height 8
radio input "true"
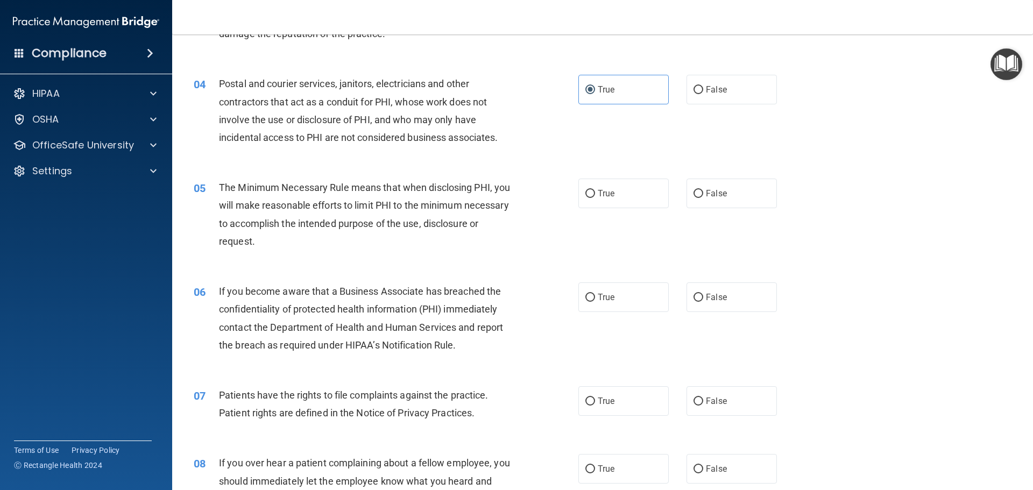
scroll to position [269, 0]
click at [620, 302] on label "True" at bounding box center [623, 296] width 90 height 30
click at [595, 301] on input "True" at bounding box center [590, 297] width 10 height 8
radio input "true"
click at [611, 197] on label "True" at bounding box center [623, 193] width 90 height 30
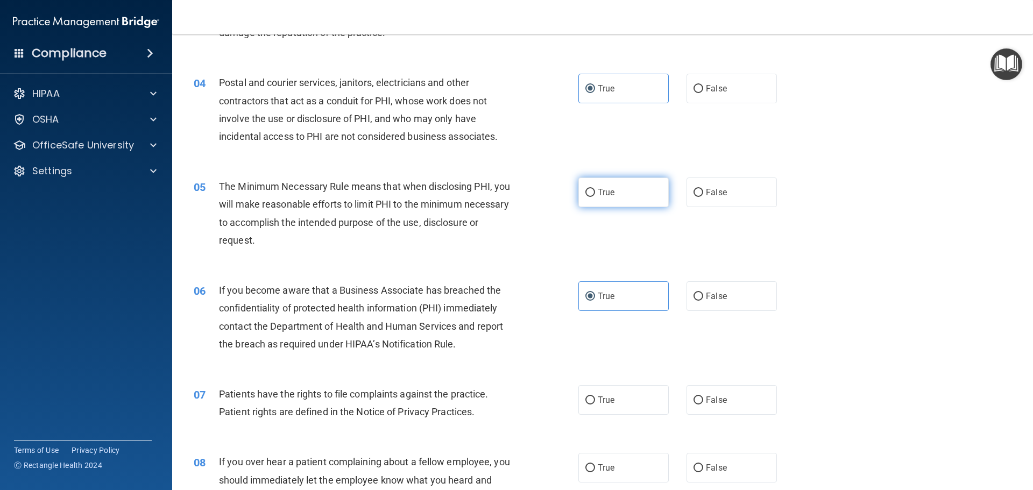
click at [595, 197] on input "True" at bounding box center [590, 193] width 10 height 8
radio input "true"
click at [709, 300] on span "False" at bounding box center [716, 296] width 21 height 10
click at [703, 300] on input "False" at bounding box center [699, 297] width 10 height 8
radio input "true"
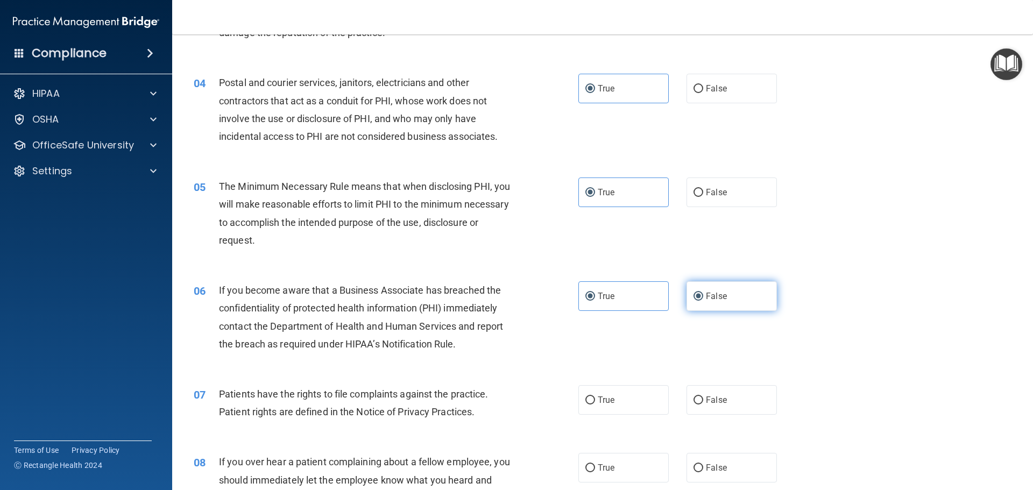
radio input "false"
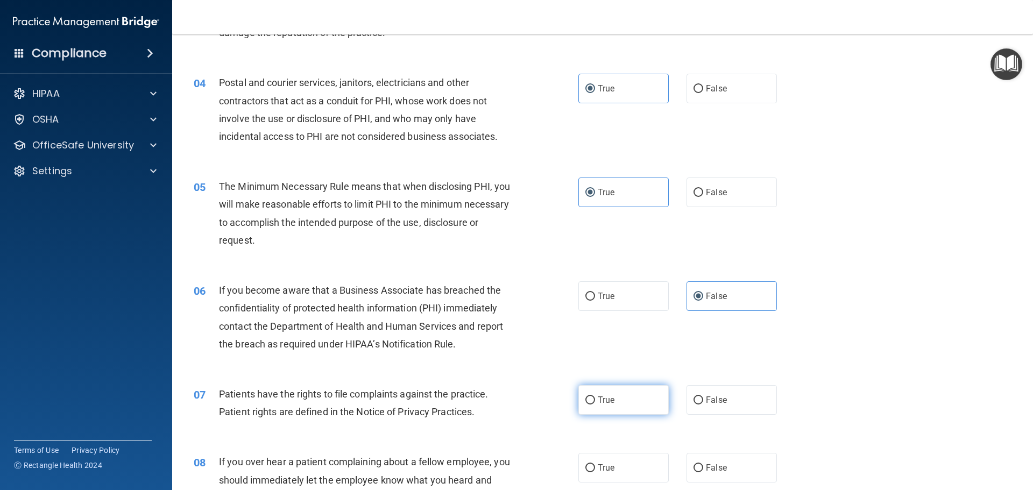
click at [585, 401] on input "True" at bounding box center [590, 401] width 10 height 8
radio input "true"
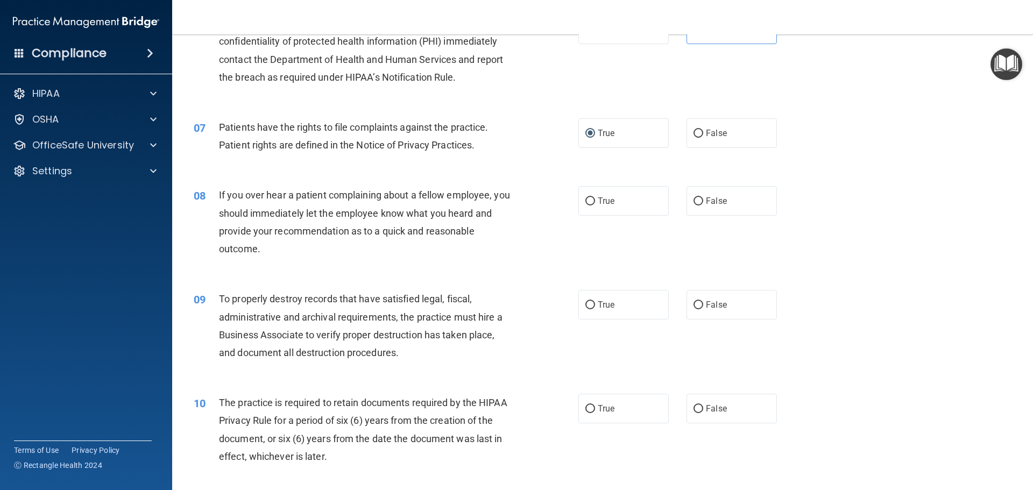
scroll to position [538, 0]
click at [748, 196] on label "False" at bounding box center [732, 199] width 90 height 30
click at [703, 196] on input "False" at bounding box center [699, 199] width 10 height 8
radio input "true"
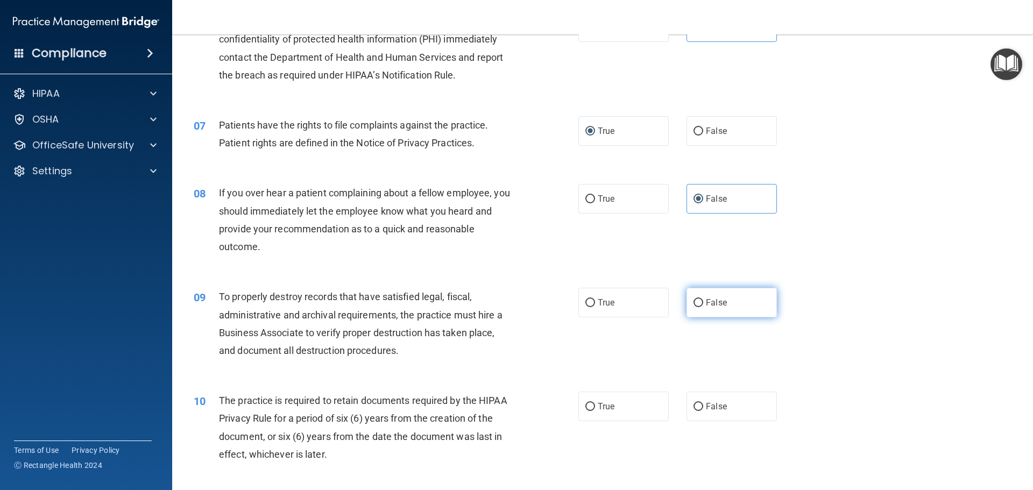
click at [736, 294] on label "False" at bounding box center [732, 303] width 90 height 30
click at [703, 299] on input "False" at bounding box center [699, 303] width 10 height 8
radio input "true"
click at [603, 411] on span "True" at bounding box center [606, 406] width 17 height 10
click at [595, 411] on input "True" at bounding box center [590, 407] width 10 height 8
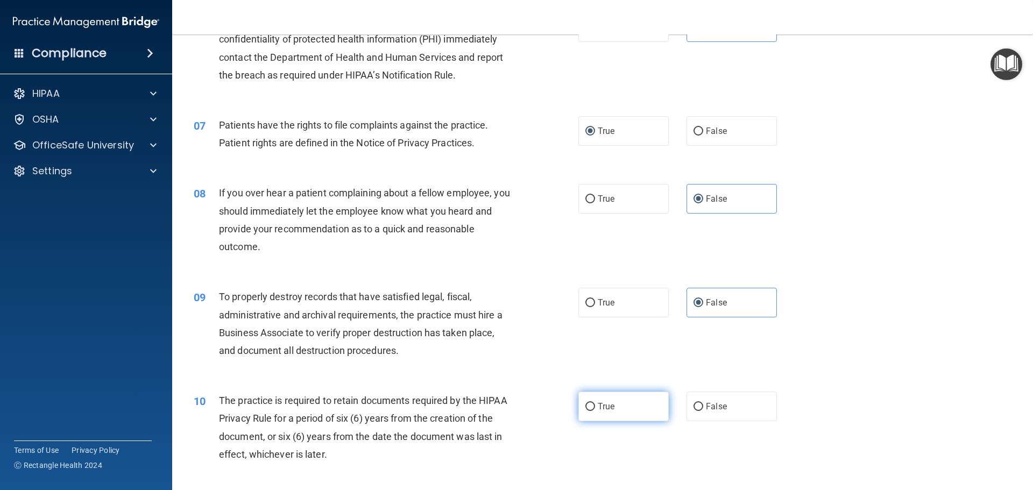
radio input "true"
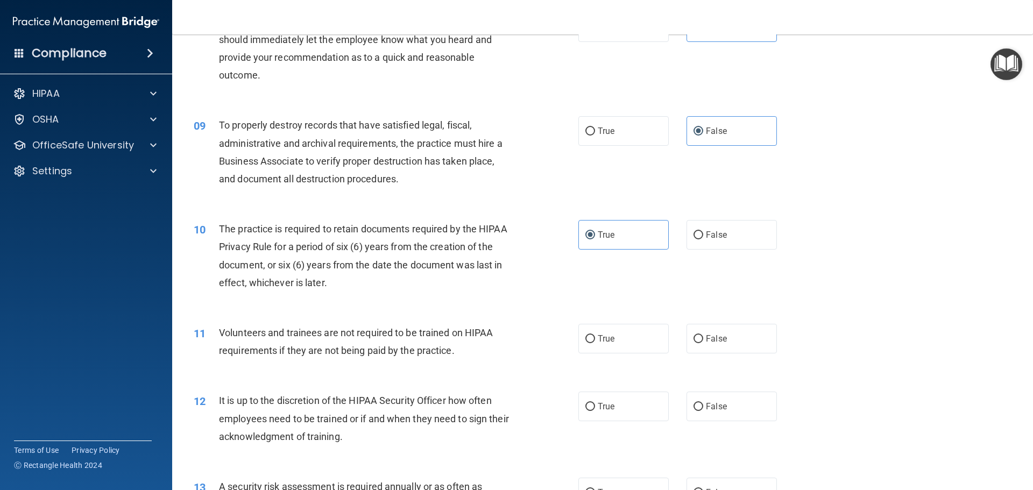
scroll to position [753, 0]
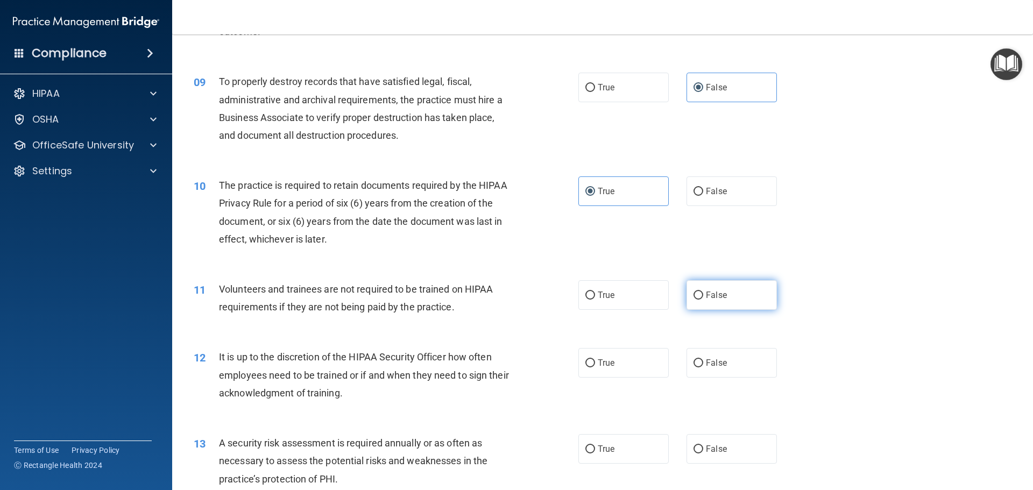
click at [707, 296] on span "False" at bounding box center [716, 295] width 21 height 10
click at [703, 296] on input "False" at bounding box center [699, 296] width 10 height 8
radio input "true"
click at [711, 367] on span "False" at bounding box center [716, 363] width 21 height 10
click at [703, 367] on input "False" at bounding box center [699, 363] width 10 height 8
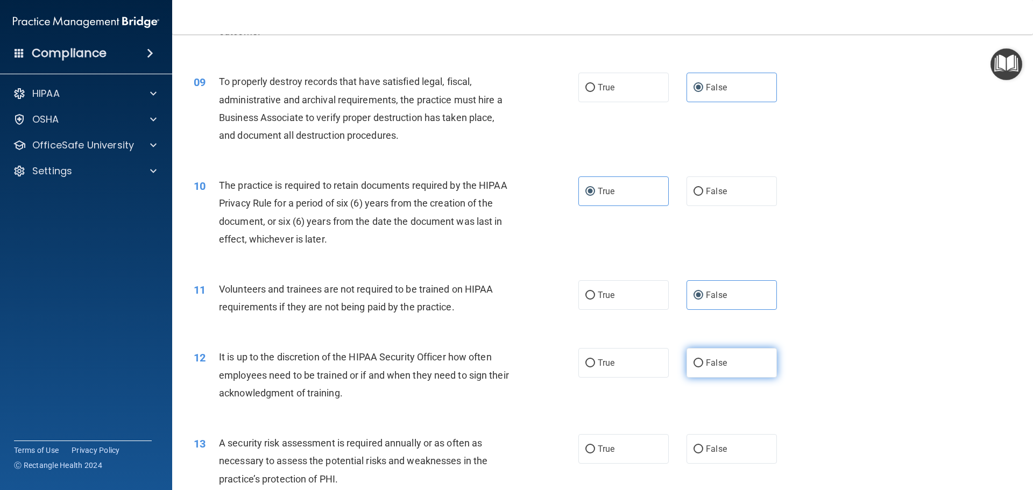
radio input "true"
click at [600, 448] on span "True" at bounding box center [606, 449] width 17 height 10
click at [595, 448] on input "True" at bounding box center [590, 450] width 10 height 8
radio input "true"
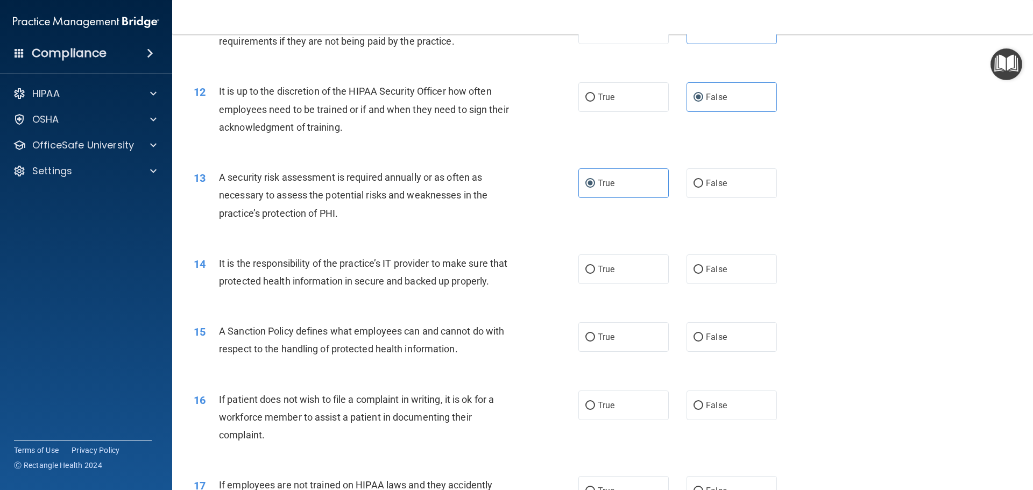
scroll to position [1022, 0]
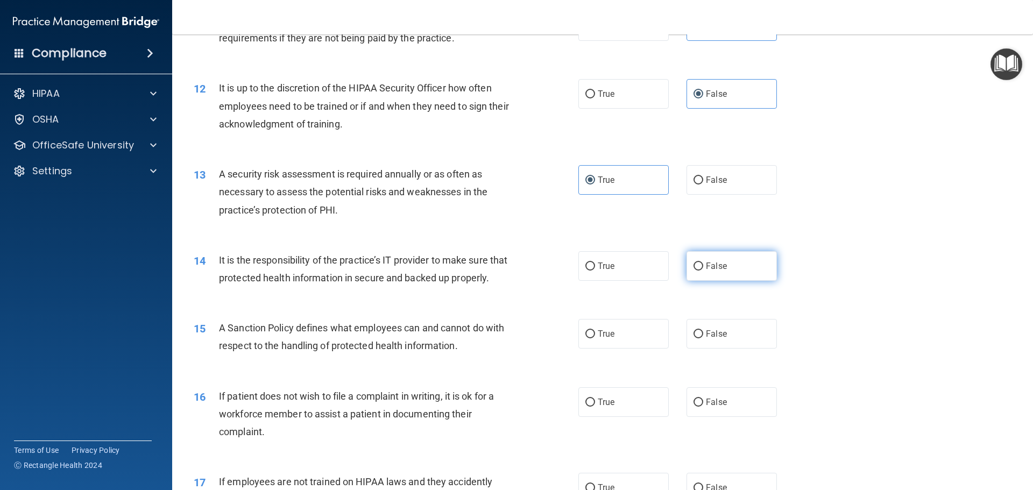
click at [750, 264] on label "False" at bounding box center [732, 266] width 90 height 30
click at [703, 264] on input "False" at bounding box center [699, 267] width 10 height 8
radio input "true"
click at [729, 349] on label "False" at bounding box center [732, 334] width 90 height 30
click at [703, 338] on input "False" at bounding box center [699, 334] width 10 height 8
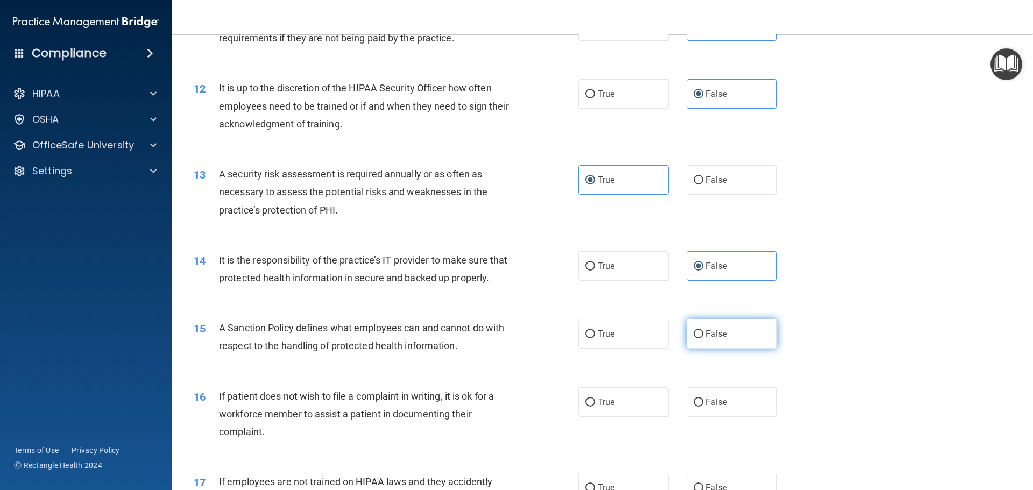
radio input "true"
click at [613, 416] on label "True" at bounding box center [623, 402] width 90 height 30
click at [595, 407] on input "True" at bounding box center [590, 403] width 10 height 8
radio input "true"
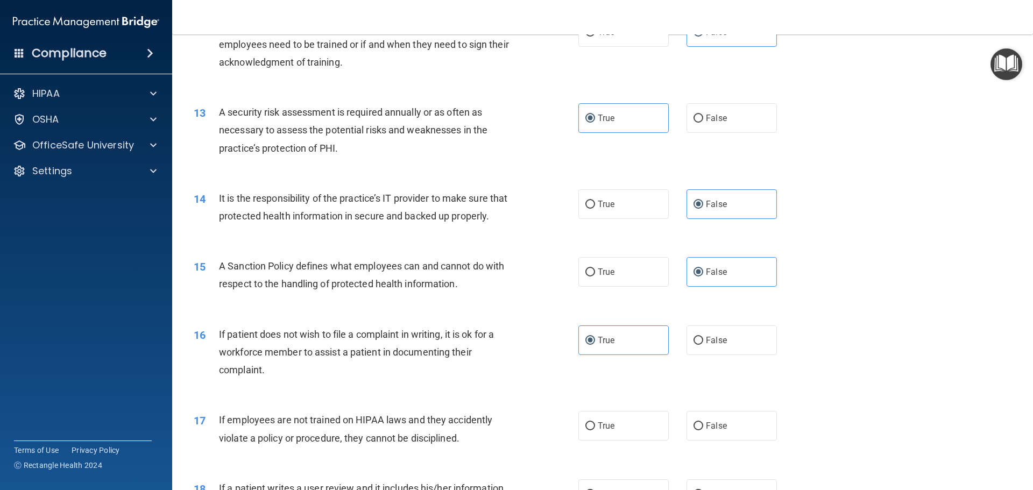
scroll to position [1184, 0]
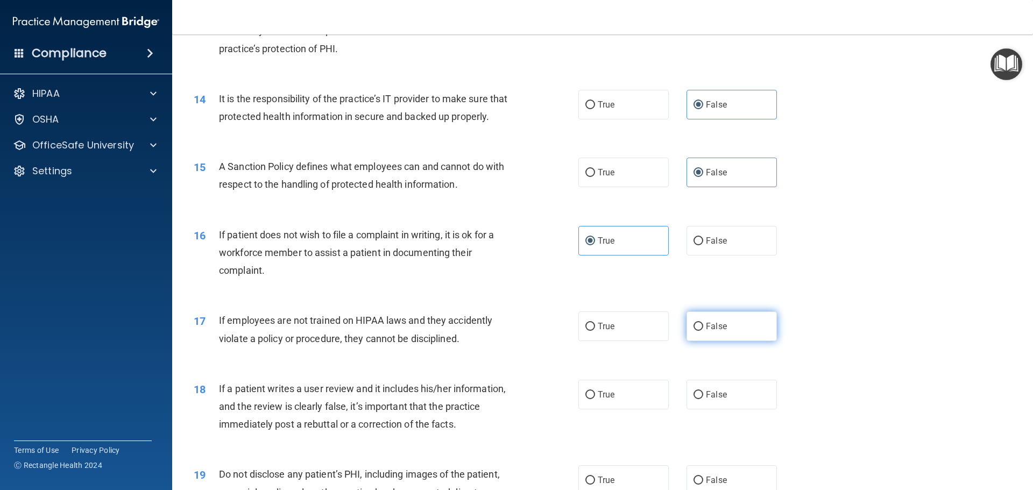
click at [719, 331] on span "False" at bounding box center [716, 326] width 21 height 10
click at [703, 331] on input "False" at bounding box center [699, 327] width 10 height 8
radio input "true"
click at [719, 400] on span "False" at bounding box center [716, 395] width 21 height 10
click at [703, 399] on input "False" at bounding box center [699, 395] width 10 height 8
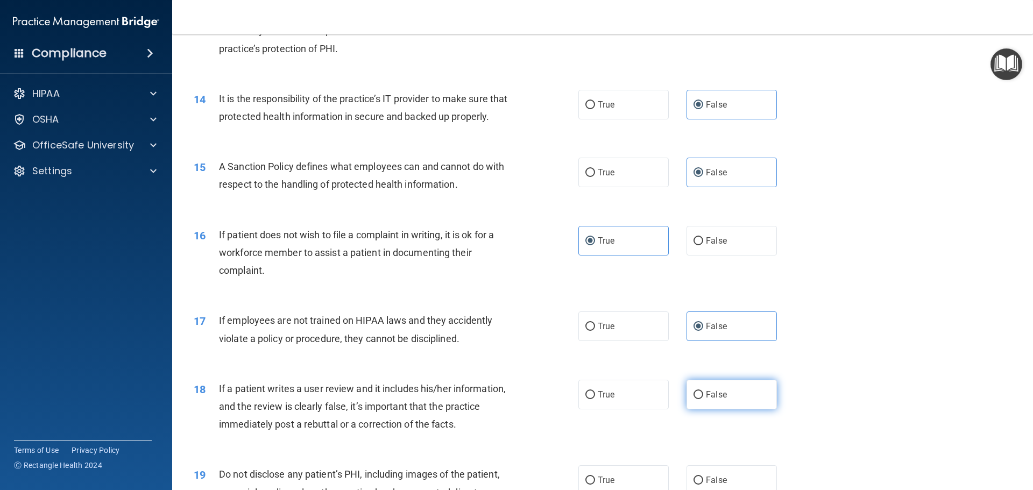
radio input "true"
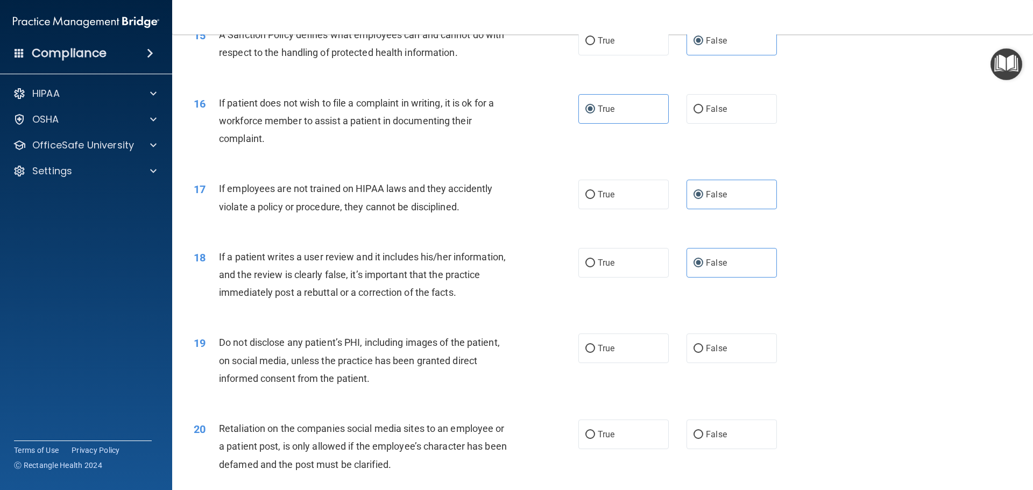
scroll to position [1345, 0]
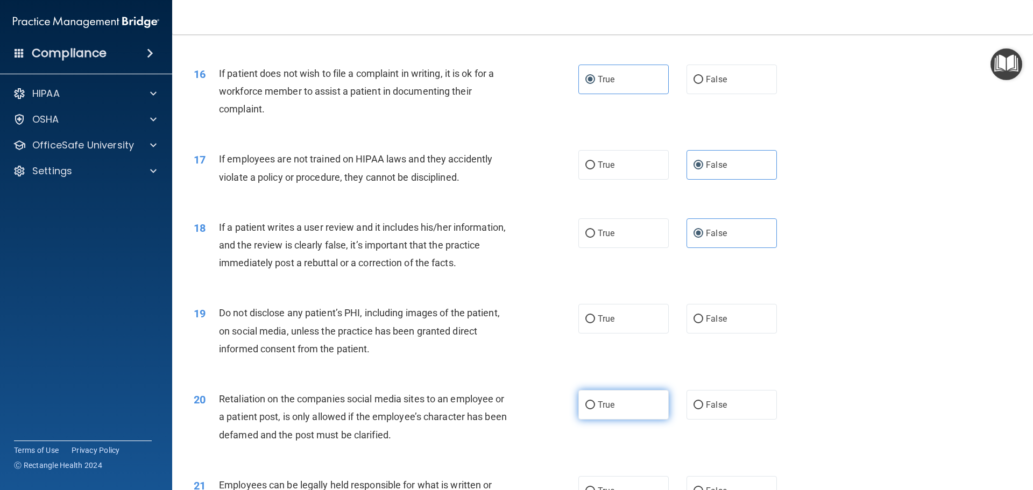
click at [596, 420] on label "True" at bounding box center [623, 405] width 90 height 30
click at [595, 409] on input "True" at bounding box center [590, 405] width 10 height 8
radio input "true"
click at [608, 410] on span "True" at bounding box center [606, 405] width 17 height 10
click at [595, 409] on input "True" at bounding box center [590, 405] width 10 height 8
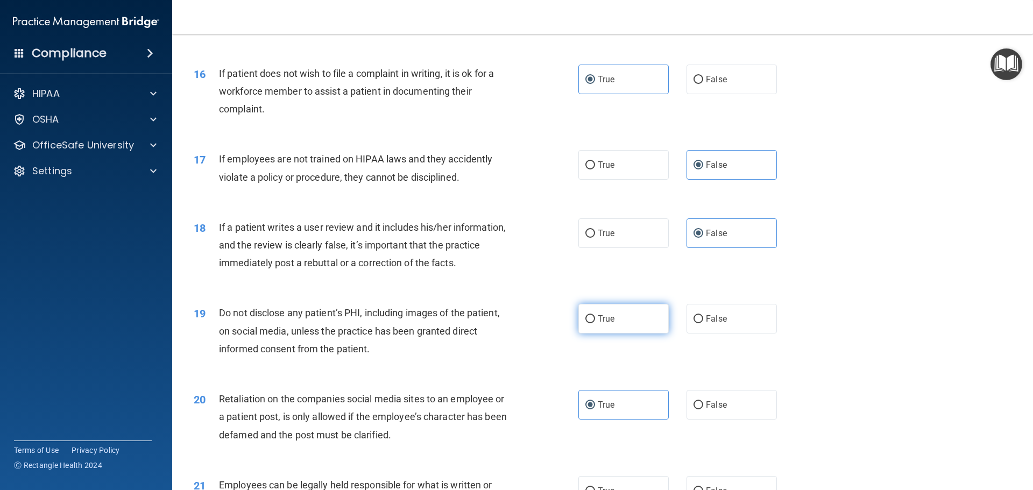
click at [605, 324] on span "True" at bounding box center [606, 319] width 17 height 10
click at [595, 323] on input "True" at bounding box center [590, 319] width 10 height 8
radio input "true"
click at [718, 420] on label "False" at bounding box center [732, 405] width 90 height 30
click at [703, 409] on input "False" at bounding box center [699, 405] width 10 height 8
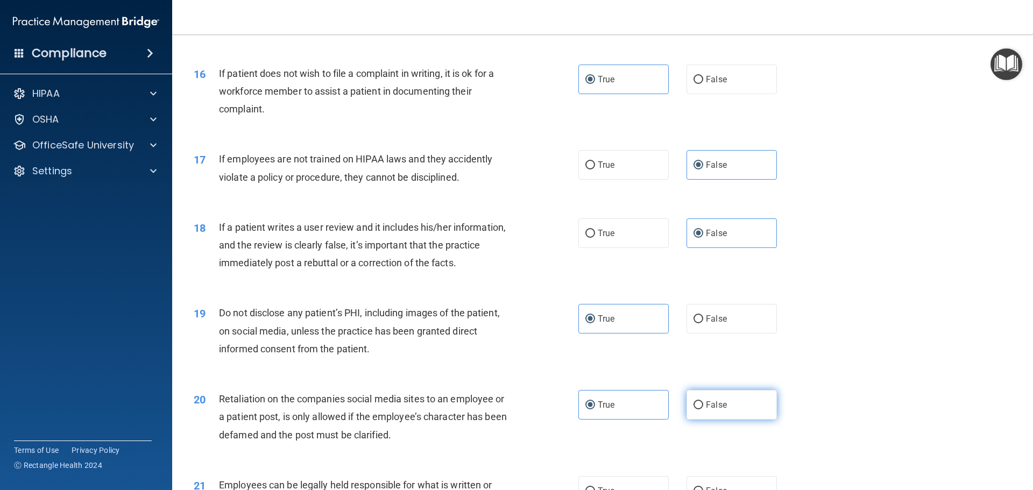
radio input "true"
radio input "false"
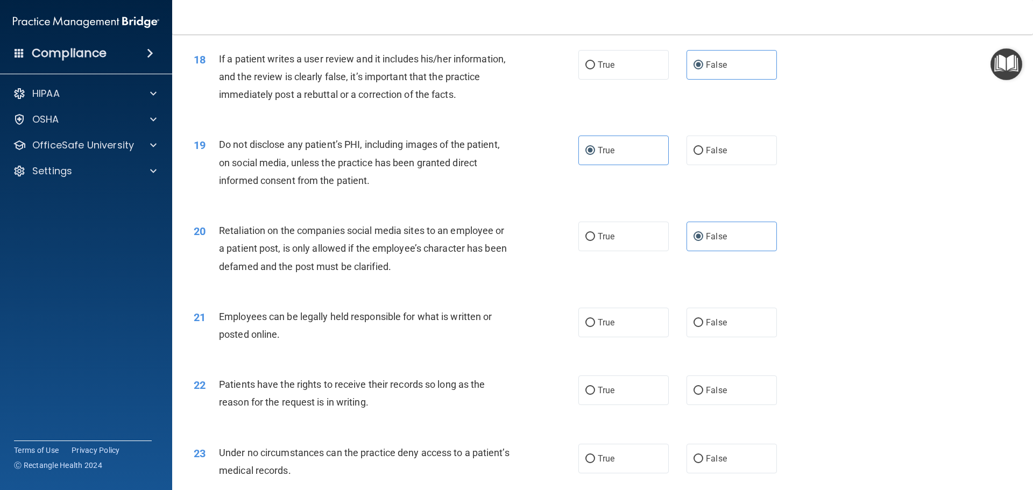
scroll to position [1560, 0]
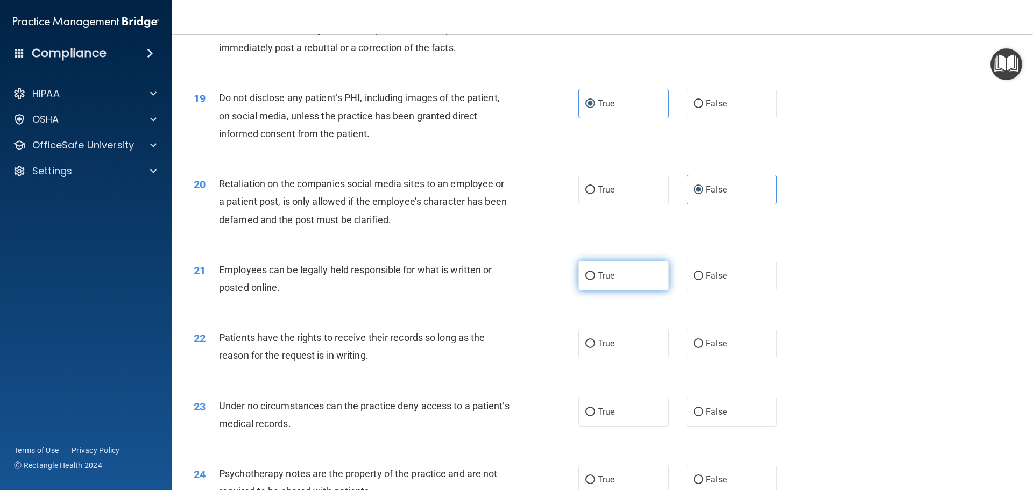
click at [601, 281] on span "True" at bounding box center [606, 276] width 17 height 10
click at [595, 280] on input "True" at bounding box center [590, 276] width 10 height 8
radio input "true"
click at [694, 358] on label "False" at bounding box center [732, 344] width 90 height 30
click at [694, 348] on input "False" at bounding box center [699, 344] width 10 height 8
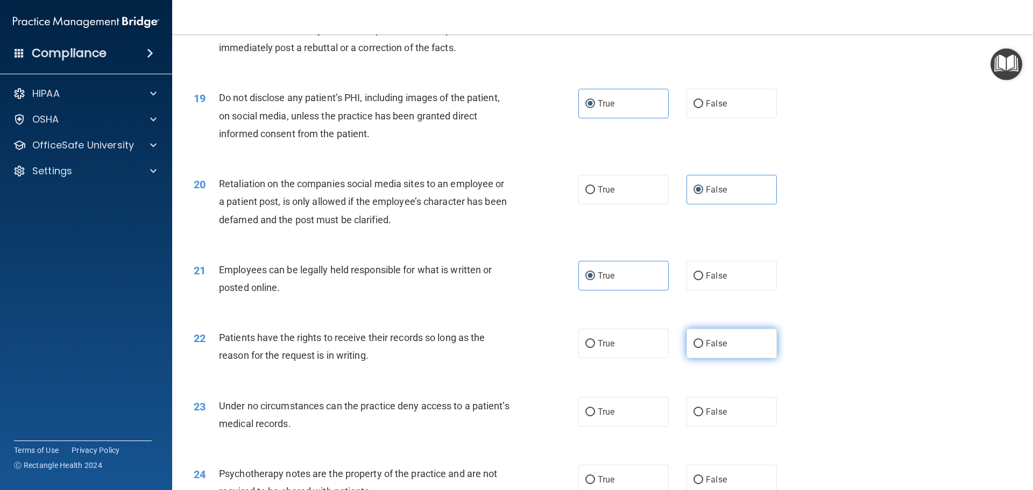
radio input "true"
click at [713, 427] on label "False" at bounding box center [732, 412] width 90 height 30
click at [703, 416] on input "False" at bounding box center [699, 412] width 10 height 8
radio input "true"
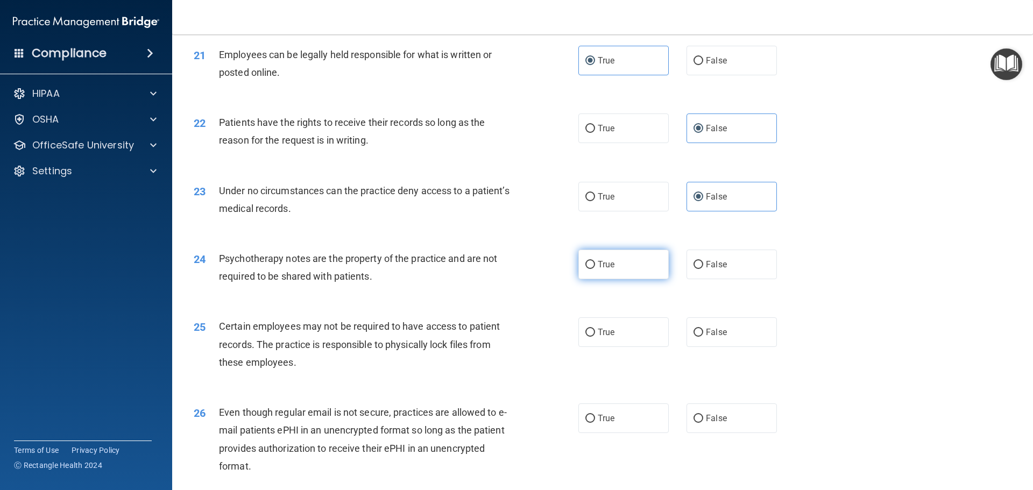
click at [635, 279] on label "True" at bounding box center [623, 265] width 90 height 30
click at [595, 269] on input "True" at bounding box center [590, 265] width 10 height 8
radio input "true"
click at [621, 347] on label "True" at bounding box center [623, 332] width 90 height 30
click at [595, 337] on input "True" at bounding box center [590, 333] width 10 height 8
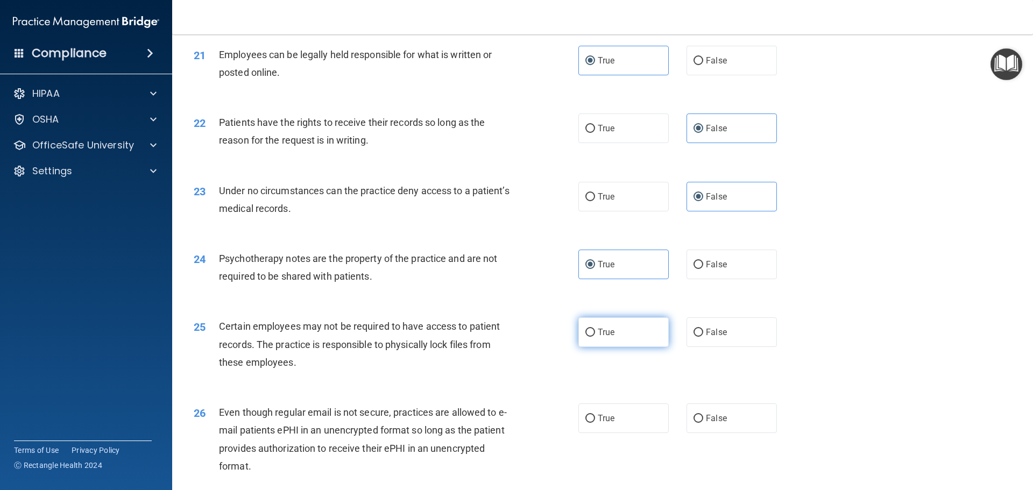
radio input "true"
click at [617, 433] on label "True" at bounding box center [623, 419] width 90 height 30
click at [595, 423] on input "True" at bounding box center [590, 419] width 10 height 8
radio input "true"
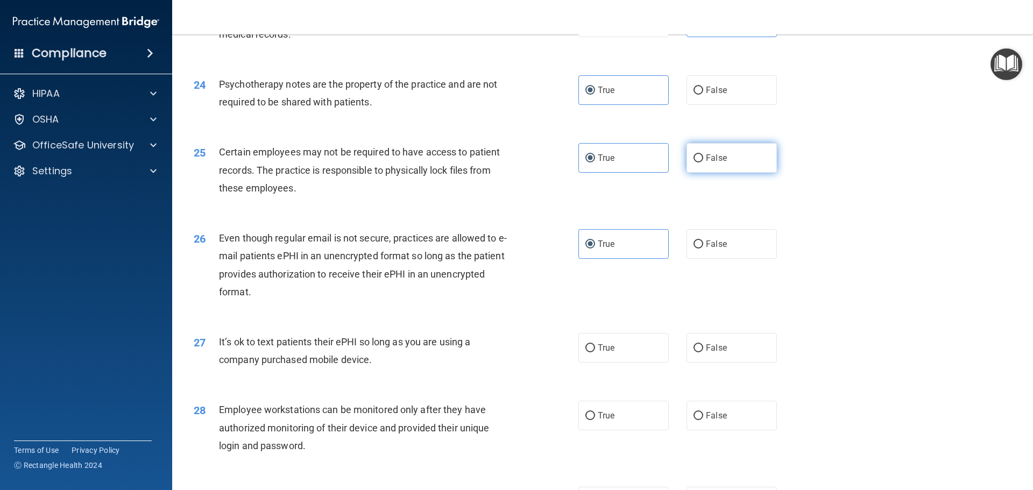
scroll to position [1991, 0]
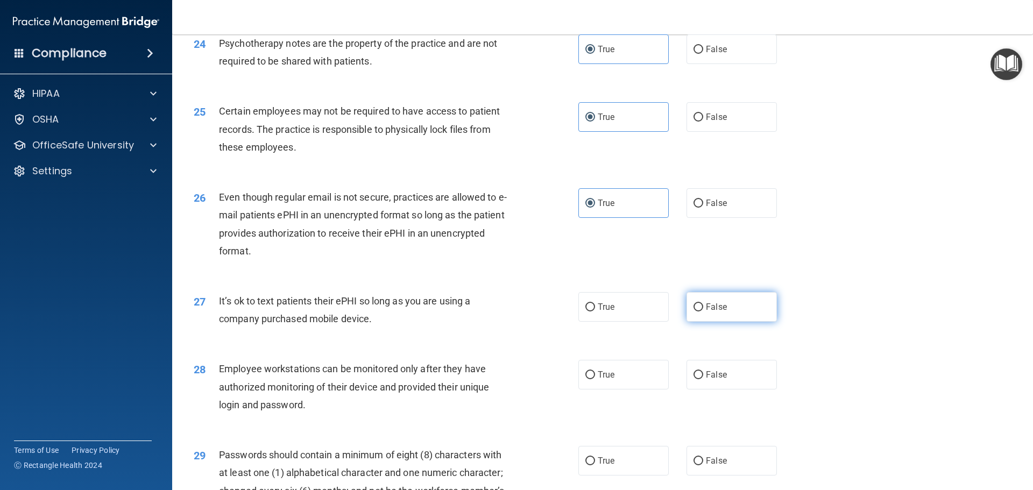
click at [720, 322] on label "False" at bounding box center [732, 307] width 90 height 30
click at [703, 312] on input "False" at bounding box center [699, 307] width 10 height 8
radio input "true"
click at [716, 380] on span "False" at bounding box center [716, 375] width 21 height 10
click at [703, 379] on input "False" at bounding box center [699, 375] width 10 height 8
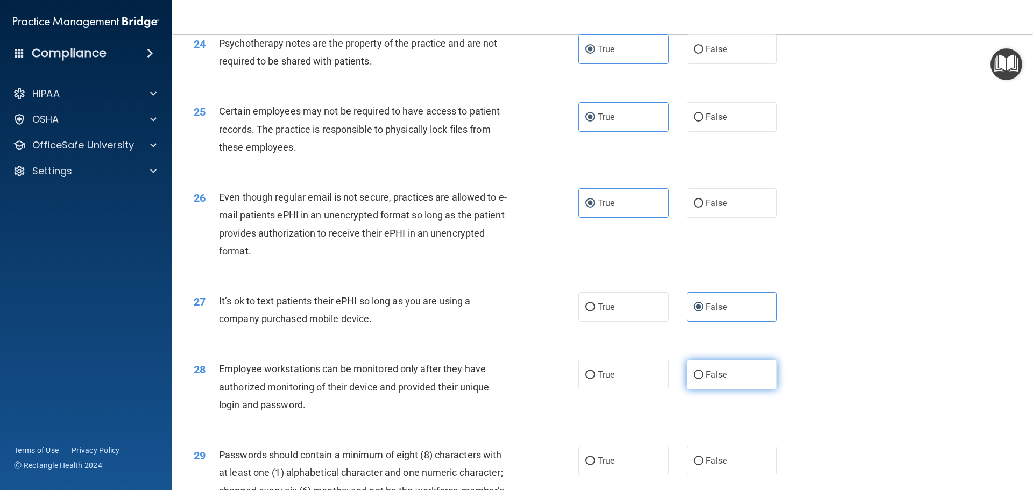
radio input "true"
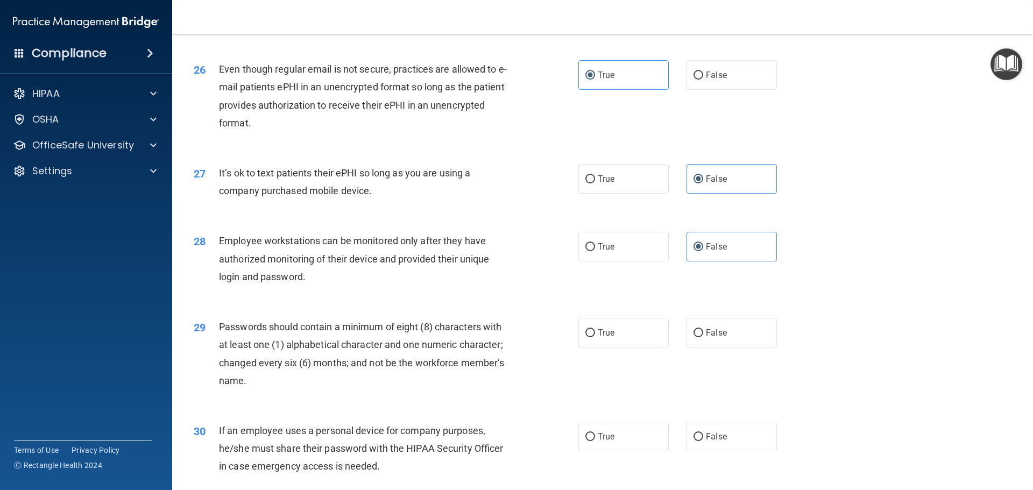
scroll to position [2152, 0]
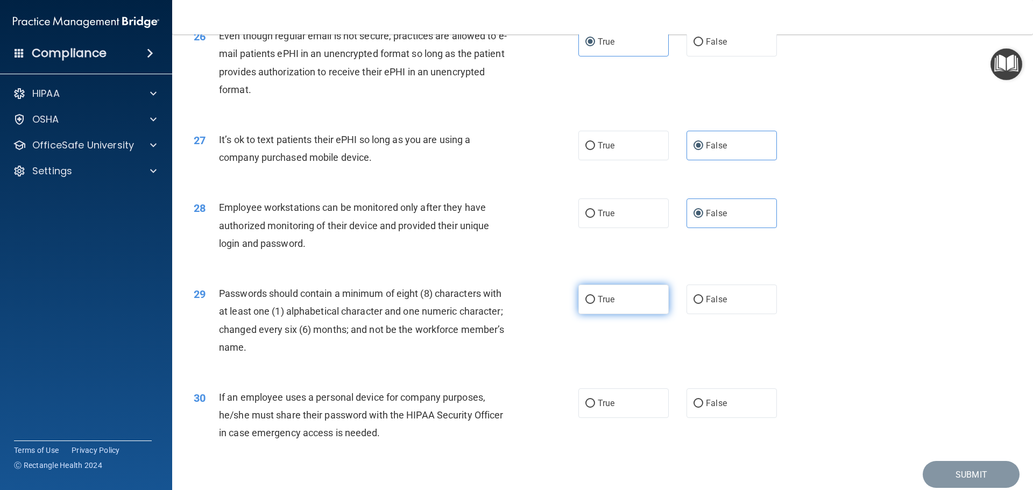
click at [613, 314] on label "True" at bounding box center [623, 300] width 90 height 30
click at [595, 304] on input "True" at bounding box center [590, 300] width 10 height 8
radio input "true"
click at [704, 418] on label "False" at bounding box center [732, 403] width 90 height 30
click at [703, 408] on input "False" at bounding box center [699, 404] width 10 height 8
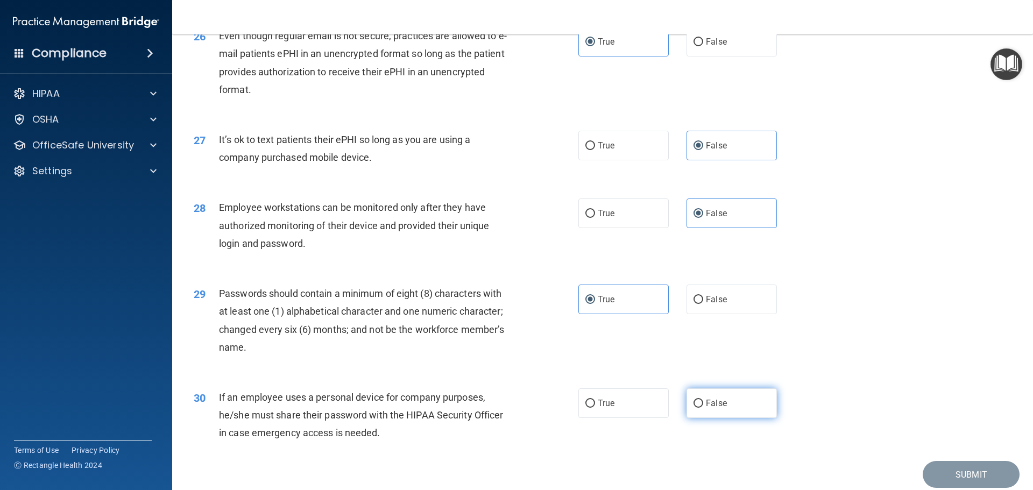
radio input "true"
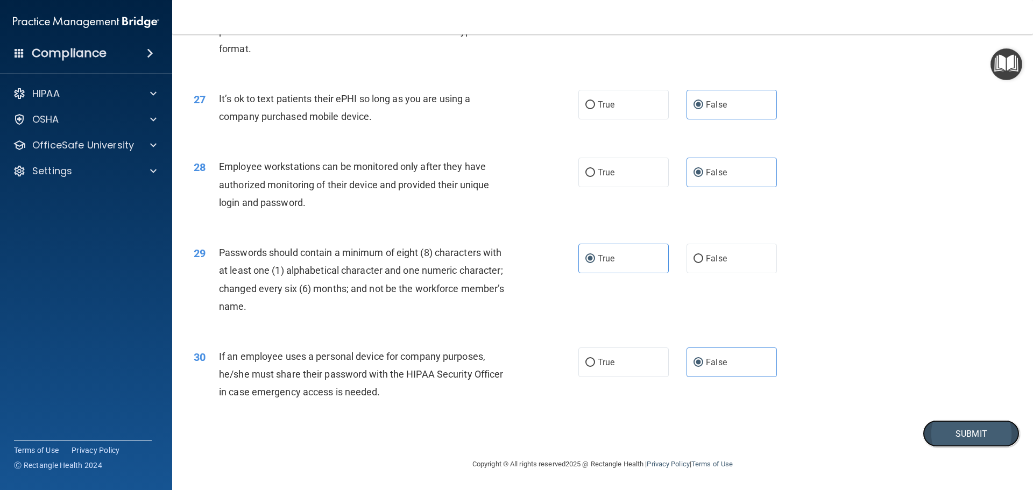
click at [965, 432] on button "Submit" at bounding box center [971, 433] width 97 height 27
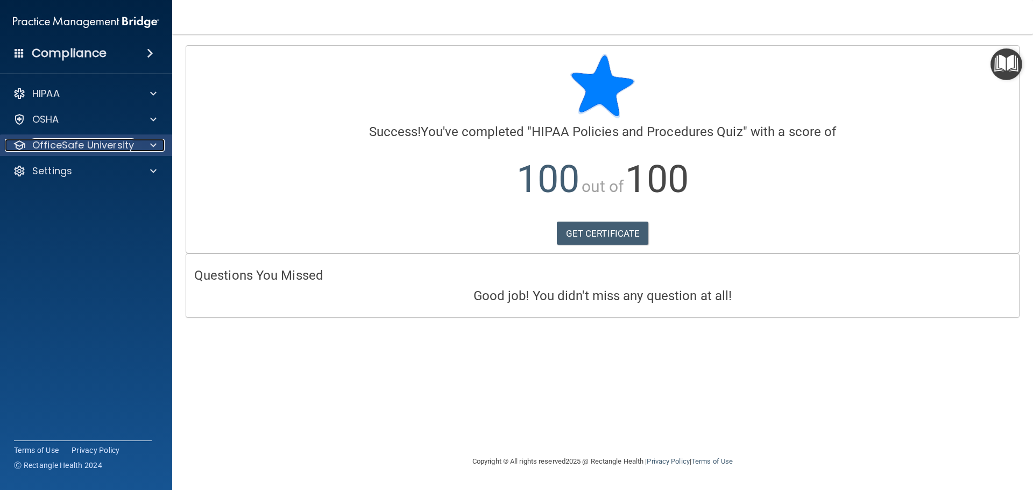
click at [78, 151] on p "OfficeSafe University" at bounding box center [83, 145] width 102 height 13
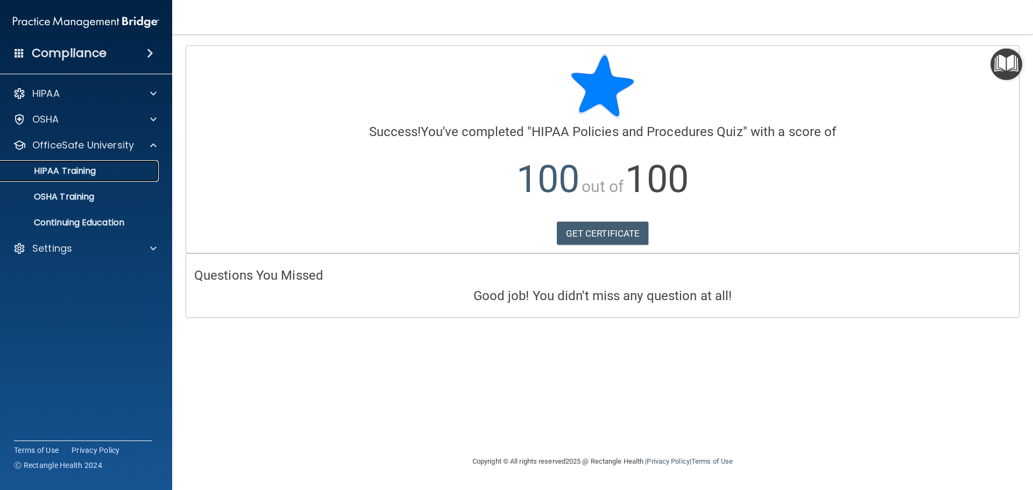
click at [87, 171] on p "HIPAA Training" at bounding box center [51, 171] width 89 height 11
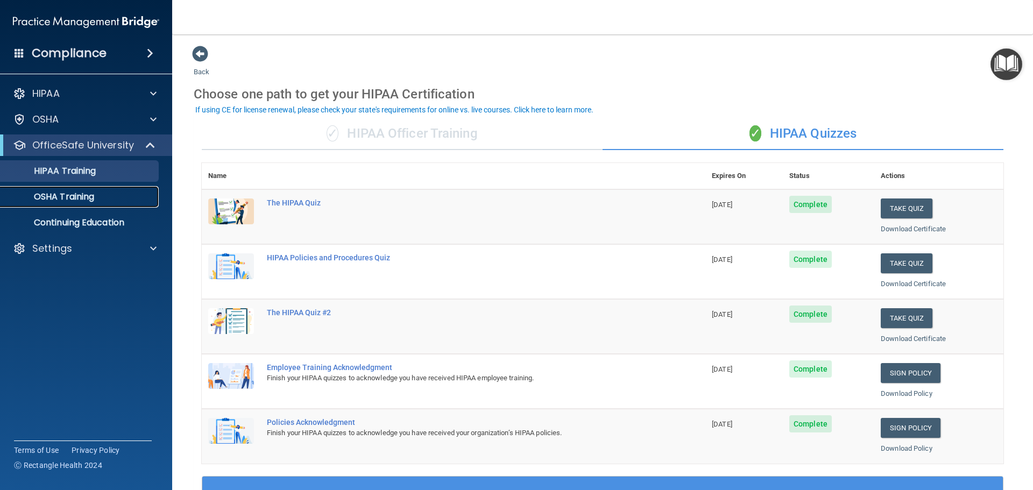
click at [93, 192] on p "OSHA Training" at bounding box center [50, 197] width 87 height 11
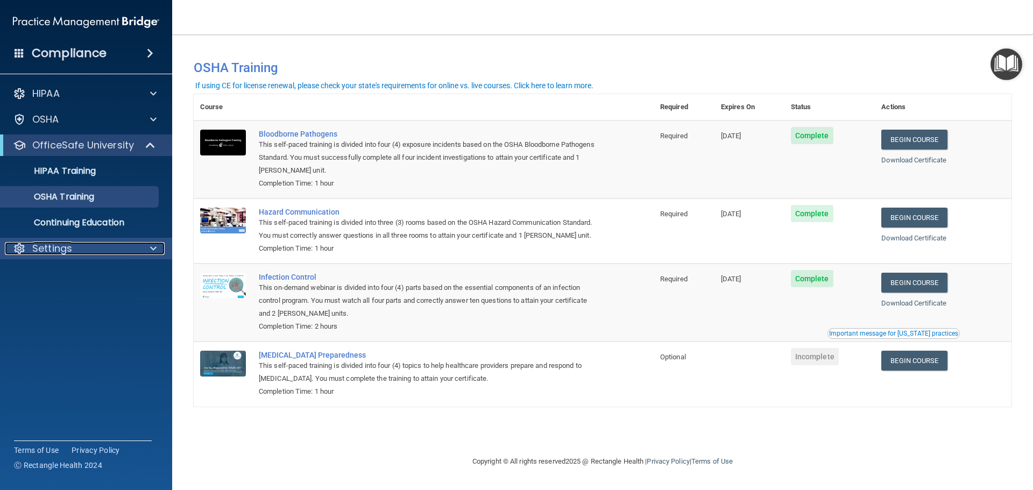
click at [131, 248] on div "Settings" at bounding box center [71, 248] width 133 height 13
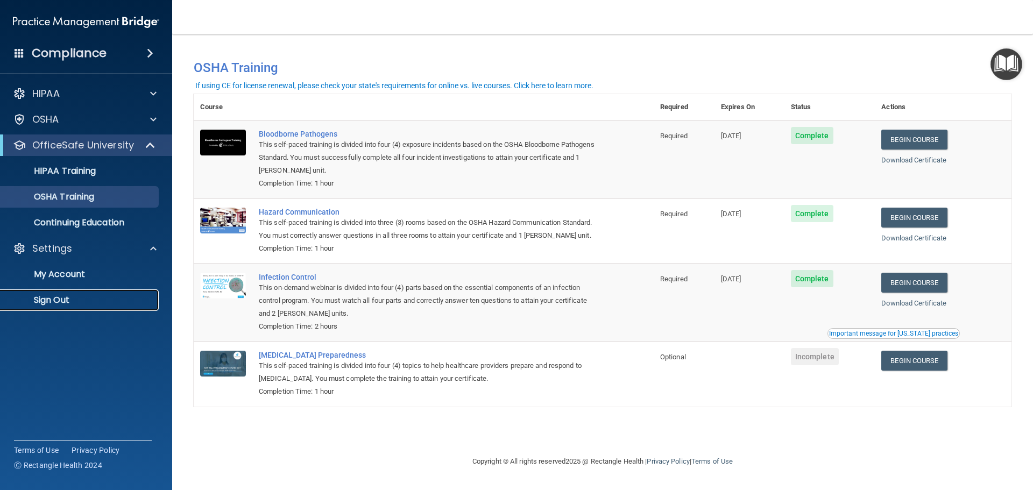
click at [65, 303] on p "Sign Out" at bounding box center [80, 300] width 147 height 11
